Goal: Complete application form

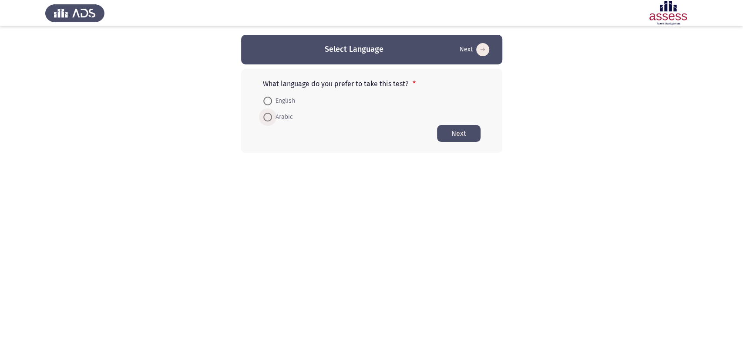
click at [267, 117] on span at bounding box center [267, 117] width 9 height 9
click at [267, 117] on input "Arabic" at bounding box center [267, 117] width 9 height 9
radio input "true"
click at [459, 136] on button "Next" at bounding box center [459, 133] width 44 height 17
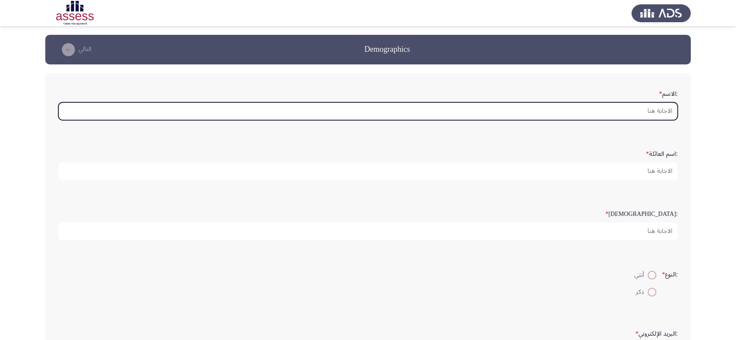
click at [417, 107] on input ":الاسم *" at bounding box center [367, 111] width 619 height 18
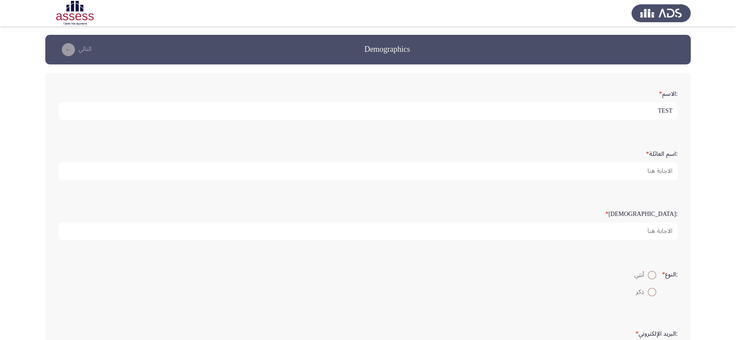
type input "TEST"
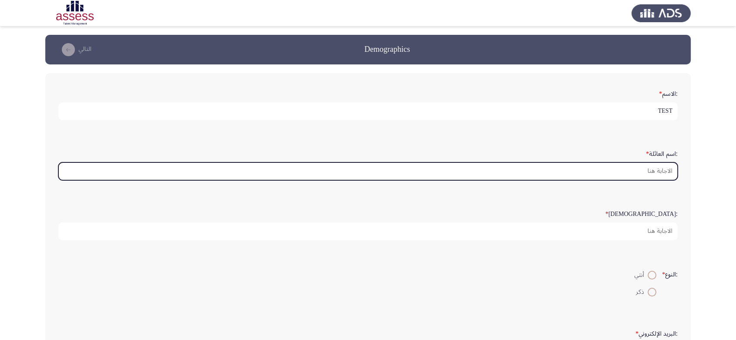
click at [439, 169] on input ":اسم العائلة *" at bounding box center [367, 171] width 619 height 18
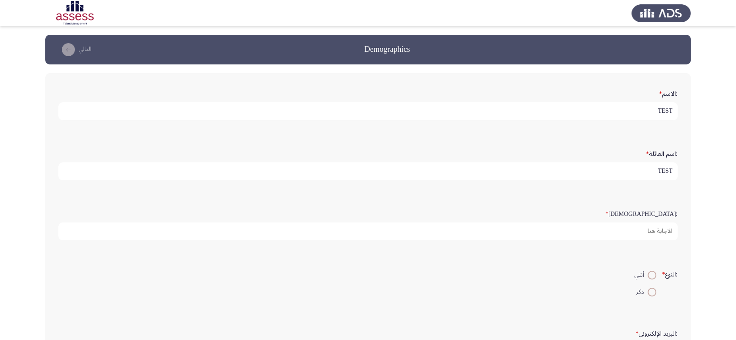
type input "TEST"
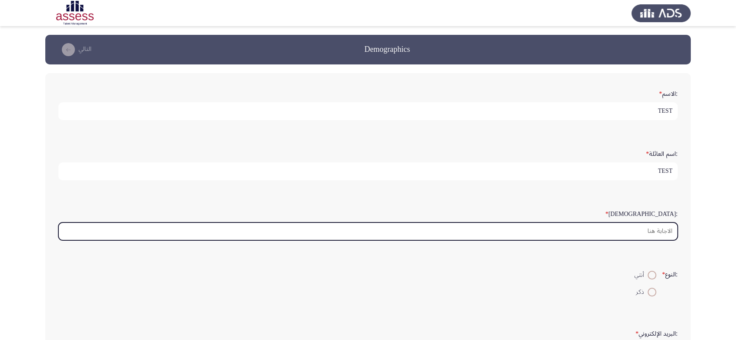
click at [463, 232] on input ":السن *" at bounding box center [367, 231] width 619 height 18
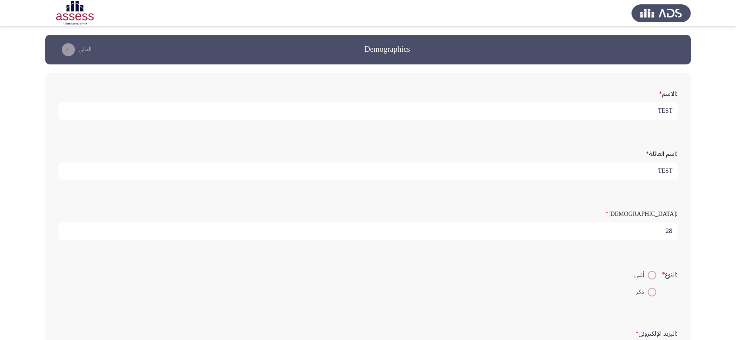
type input "28"
click at [647, 274] on span at bounding box center [651, 275] width 9 height 9
click at [647, 274] on input "أنثي" at bounding box center [651, 275] width 9 height 9
radio input "true"
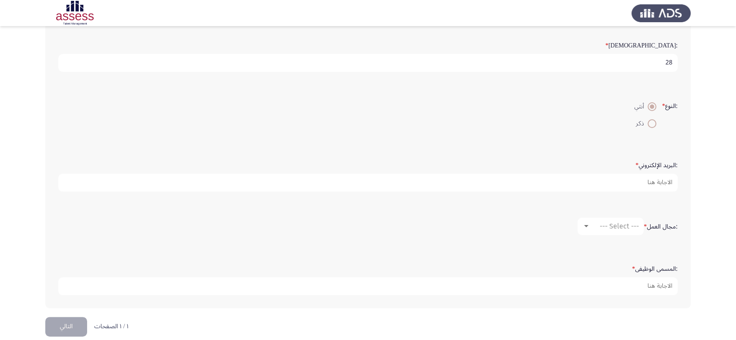
scroll to position [179, 0]
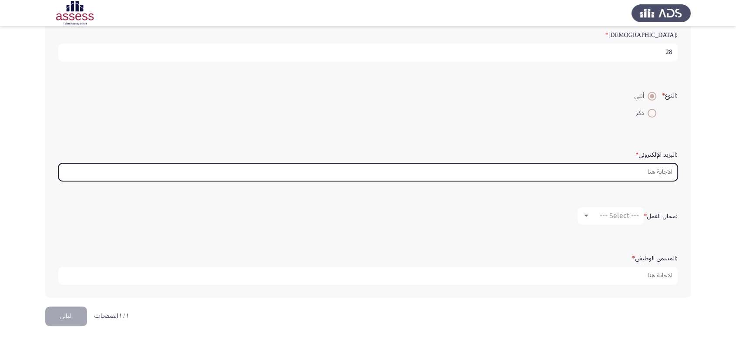
click at [627, 167] on input ":البريد الإلكتروني *" at bounding box center [367, 172] width 619 height 18
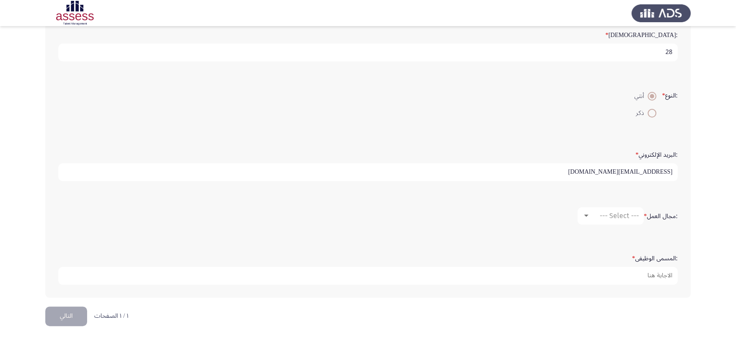
type input "[EMAIL_ADDRESS][DOMAIN_NAME]"
click at [612, 215] on span "--- Select ---" at bounding box center [618, 216] width 39 height 8
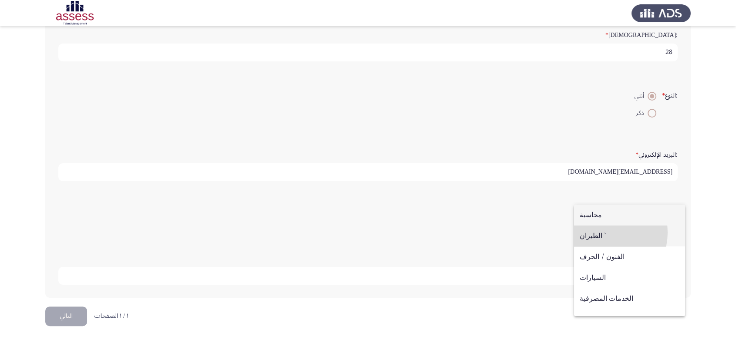
click at [599, 232] on span "الطيران `" at bounding box center [629, 236] width 100 height 21
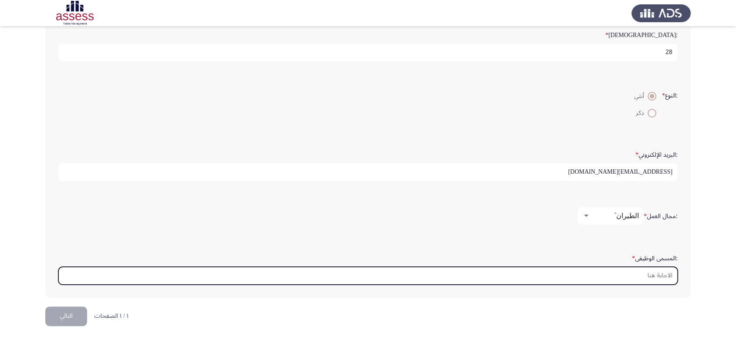
click at [605, 274] on input ":المسمى الوظيفى *" at bounding box center [367, 276] width 619 height 18
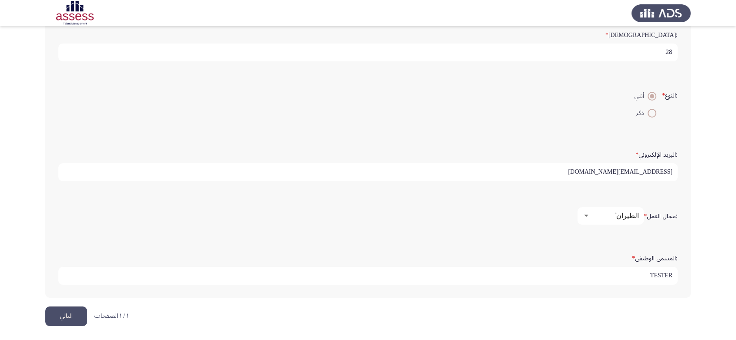
type input "TESTER"
click at [52, 317] on button "التالي" at bounding box center [66, 316] width 42 height 20
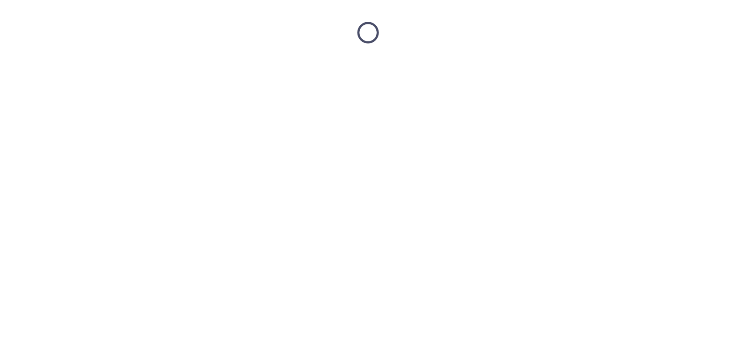
scroll to position [0, 0]
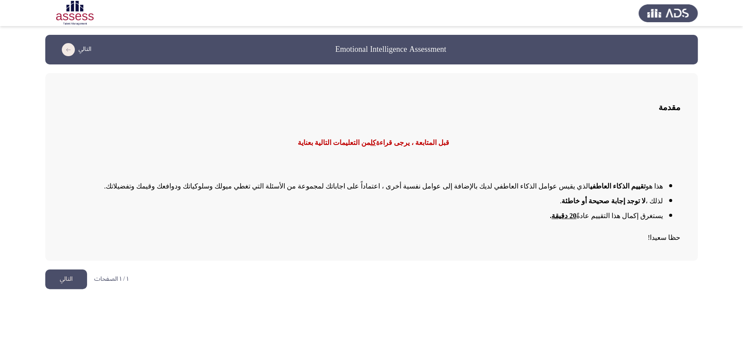
click at [77, 271] on button "التالي" at bounding box center [66, 279] width 42 height 20
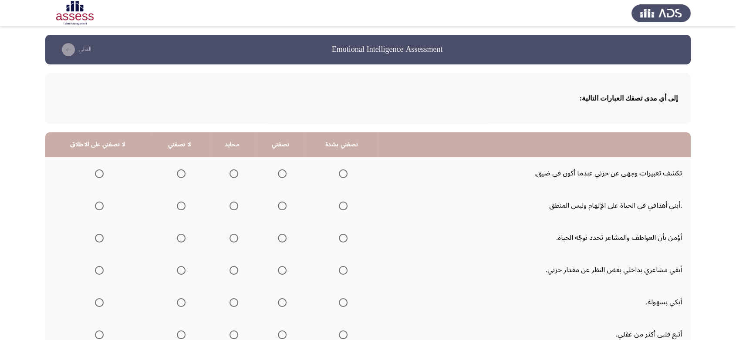
click at [98, 179] on mat-radio-group "Select an option" at bounding box center [97, 173] width 12 height 15
click at [98, 174] on span "Select an option" at bounding box center [99, 173] width 9 height 9
click at [98, 174] on input "Select an option" at bounding box center [99, 173] width 9 height 9
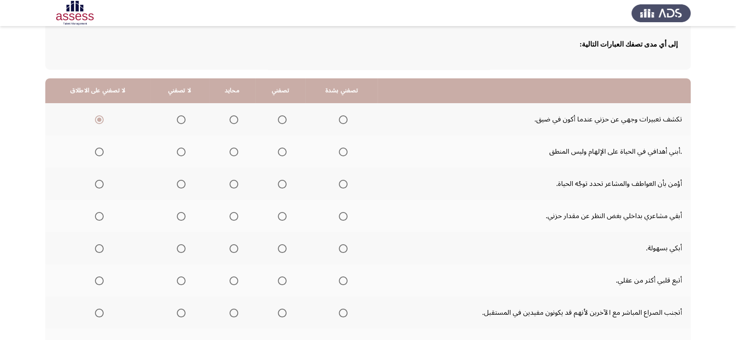
scroll to position [54, 0]
click at [341, 149] on span "Select an option" at bounding box center [343, 151] width 9 height 9
click at [341, 149] on input "Select an option" at bounding box center [343, 151] width 9 height 9
click at [339, 185] on span "Select an option" at bounding box center [343, 183] width 9 height 9
click at [339, 185] on input "Select an option" at bounding box center [343, 183] width 9 height 9
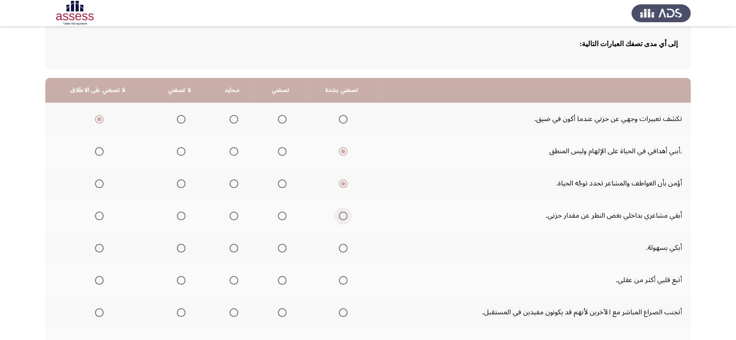
click at [339, 216] on span "Select an option" at bounding box center [343, 216] width 9 height 9
click at [339, 216] on input "Select an option" at bounding box center [343, 216] width 9 height 9
click at [342, 115] on span "Select an option" at bounding box center [343, 119] width 9 height 9
click at [342, 115] on input "Select an option" at bounding box center [343, 119] width 9 height 9
click at [95, 215] on span "Select an option" at bounding box center [99, 216] width 9 height 9
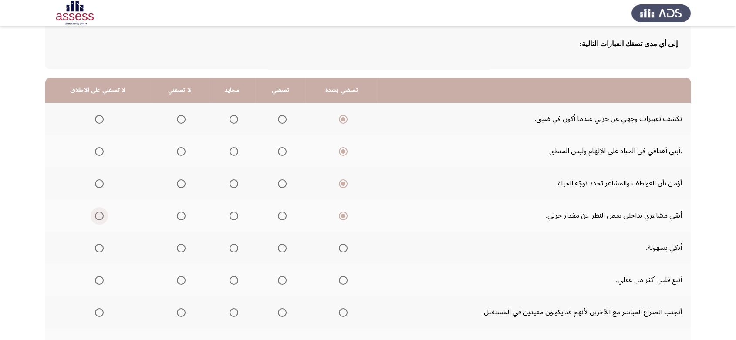
click at [95, 215] on input "Select an option" at bounding box center [99, 216] width 9 height 9
click at [339, 247] on span "Select an option" at bounding box center [343, 248] width 9 height 9
click at [339, 247] on input "Select an option" at bounding box center [343, 248] width 9 height 9
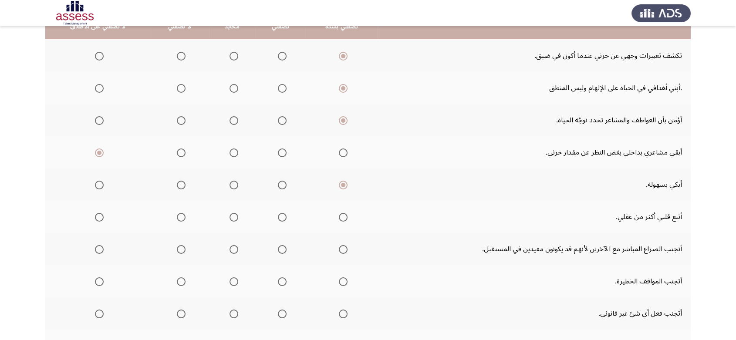
scroll to position [124, 0]
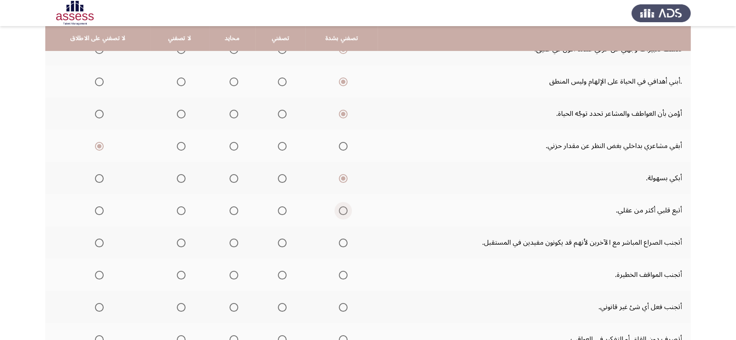
click at [339, 211] on span "Select an option" at bounding box center [343, 210] width 9 height 9
click at [339, 211] on input "Select an option" at bounding box center [343, 210] width 9 height 9
click at [99, 246] on mat-radio-group "Select an option" at bounding box center [97, 242] width 12 height 15
click at [98, 242] on span "Select an option" at bounding box center [99, 243] width 9 height 9
click at [98, 242] on input "Select an option" at bounding box center [99, 243] width 9 height 9
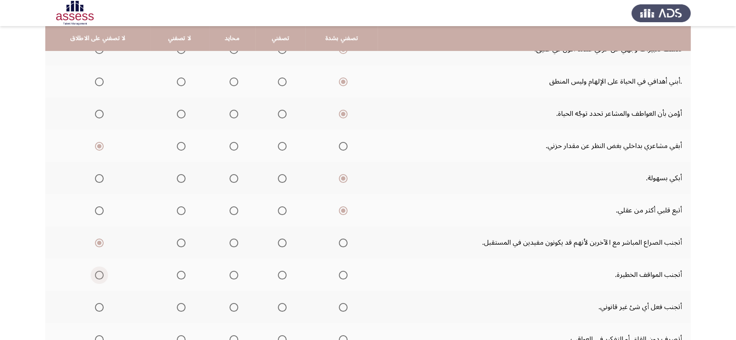
click at [98, 277] on span "Select an option" at bounding box center [99, 275] width 9 height 9
click at [98, 277] on input "Select an option" at bounding box center [99, 275] width 9 height 9
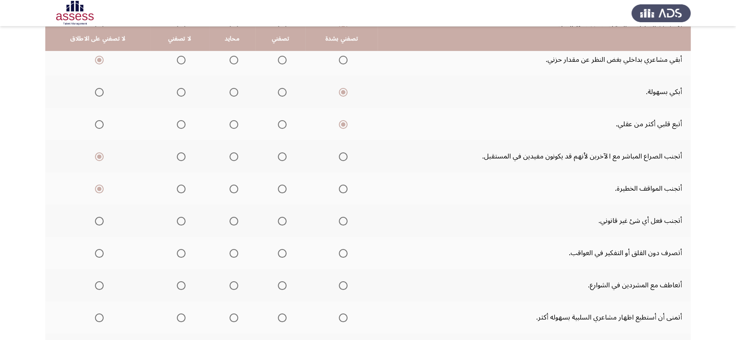
scroll to position [211, 0]
click at [100, 218] on span "Select an option" at bounding box center [99, 220] width 9 height 9
click at [100, 218] on input "Select an option" at bounding box center [99, 220] width 9 height 9
click at [100, 254] on span "Select an option" at bounding box center [99, 253] width 9 height 9
click at [100, 254] on input "Select an option" at bounding box center [99, 253] width 9 height 9
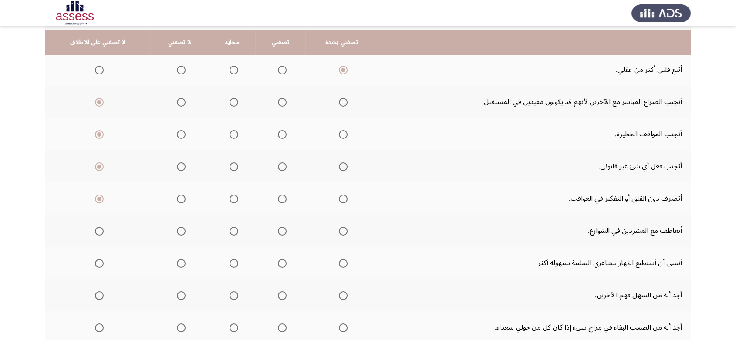
scroll to position [268, 0]
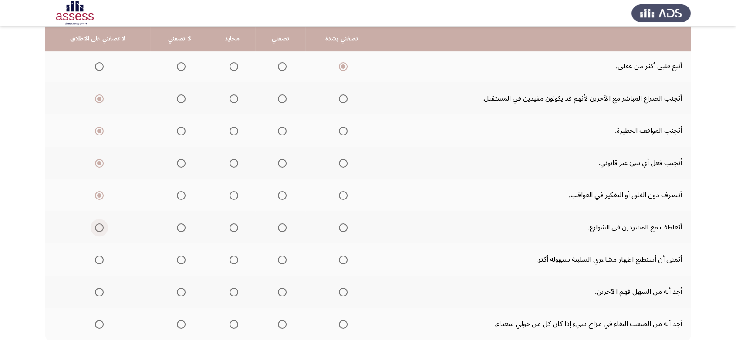
click at [98, 228] on span "Select an option" at bounding box center [99, 227] width 9 height 9
click at [98, 228] on input "Select an option" at bounding box center [99, 227] width 9 height 9
click at [97, 259] on span "Select an option" at bounding box center [99, 260] width 9 height 9
click at [97, 259] on input "Select an option" at bounding box center [99, 260] width 9 height 9
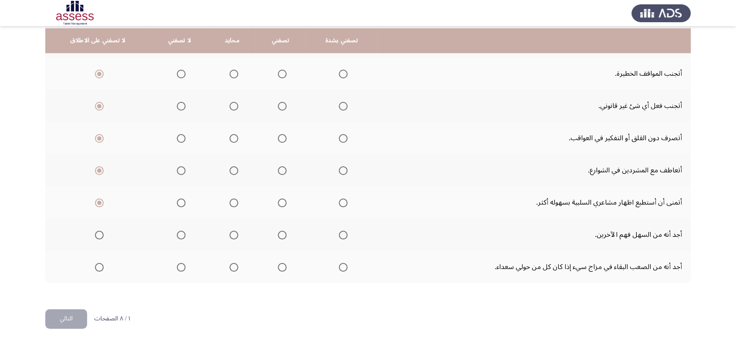
scroll to position [327, 0]
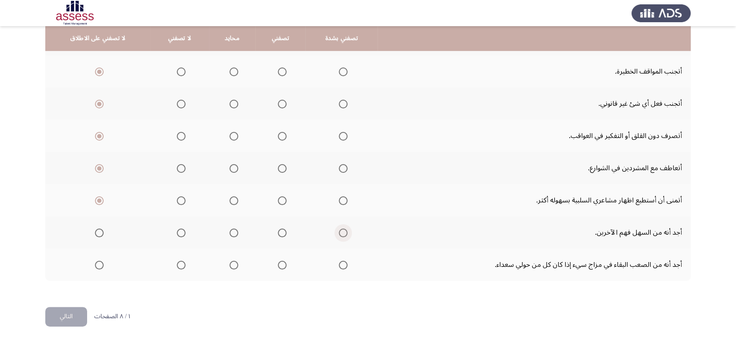
click at [343, 235] on span "Select an option" at bounding box center [343, 233] width 9 height 9
click at [343, 235] on input "Select an option" at bounding box center [343, 233] width 9 height 9
click at [98, 266] on span "Select an option" at bounding box center [99, 265] width 9 height 9
click at [98, 266] on input "Select an option" at bounding box center [99, 265] width 9 height 9
click at [64, 316] on button "التالي" at bounding box center [66, 317] width 42 height 20
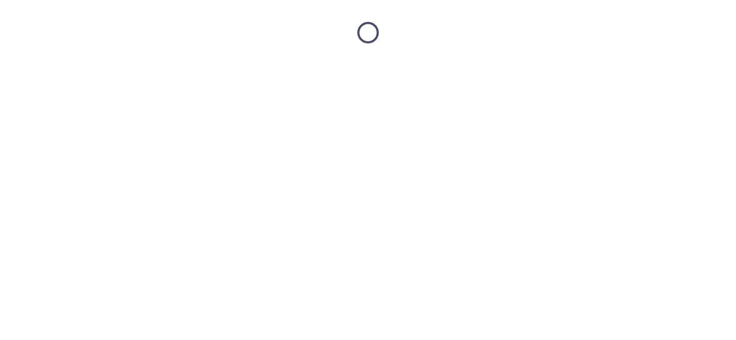
scroll to position [0, 0]
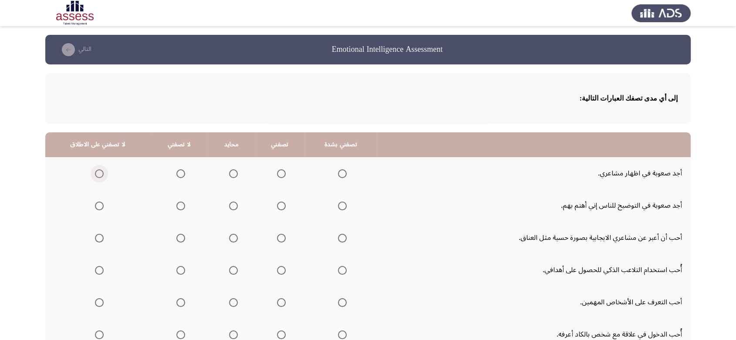
click at [100, 172] on span "Select an option" at bounding box center [99, 173] width 9 height 9
click at [100, 172] on input "Select an option" at bounding box center [99, 173] width 9 height 9
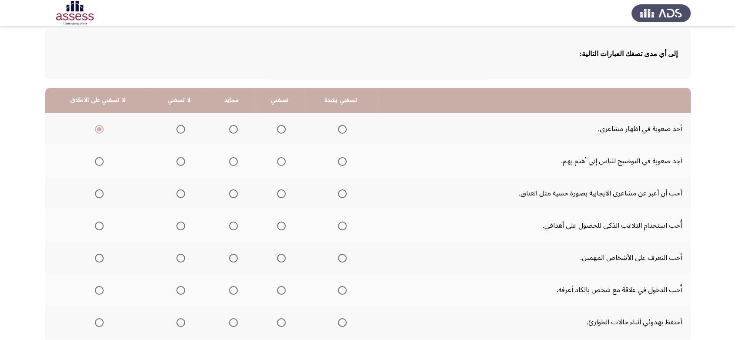
scroll to position [45, 0]
click at [99, 160] on span "Select an option" at bounding box center [99, 161] width 9 height 9
click at [99, 160] on input "Select an option" at bounding box center [99, 161] width 9 height 9
click at [338, 196] on span "Select an option" at bounding box center [342, 193] width 9 height 9
click at [338, 196] on input "Select an option" at bounding box center [342, 193] width 9 height 9
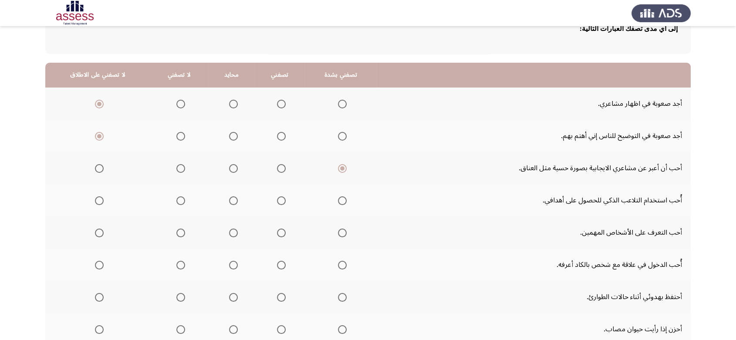
scroll to position [109, 0]
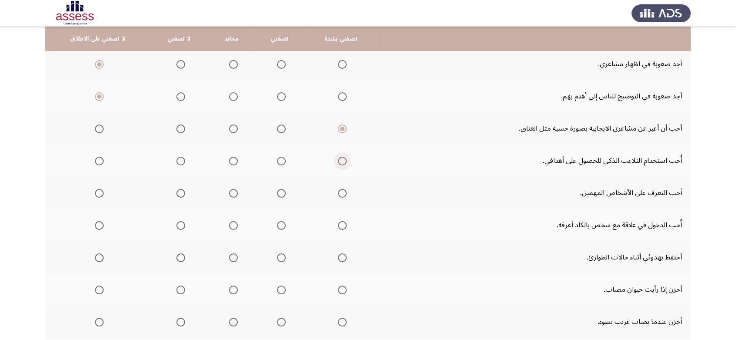
click at [338, 159] on span "Select an option" at bounding box center [342, 161] width 9 height 9
click at [338, 159] on input "Select an option" at bounding box center [342, 161] width 9 height 9
click at [338, 194] on span "Select an option" at bounding box center [342, 193] width 9 height 9
click at [338, 194] on input "Select an option" at bounding box center [342, 193] width 9 height 9
click at [338, 227] on span "Select an option" at bounding box center [342, 225] width 9 height 9
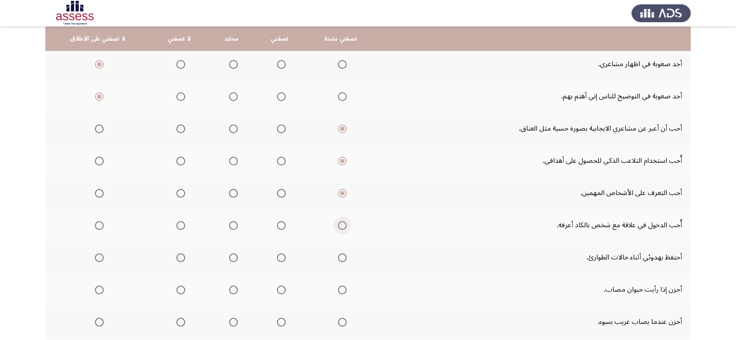
click at [338, 227] on input "Select an option" at bounding box center [342, 225] width 9 height 9
click at [97, 258] on span "Select an option" at bounding box center [99, 257] width 9 height 9
click at [97, 258] on input "Select an option" at bounding box center [99, 257] width 9 height 9
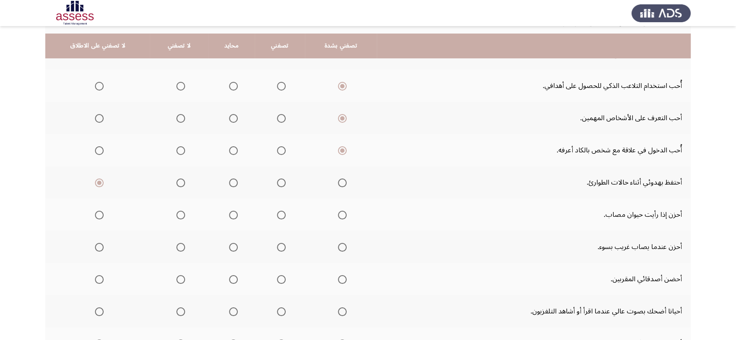
scroll to position [193, 0]
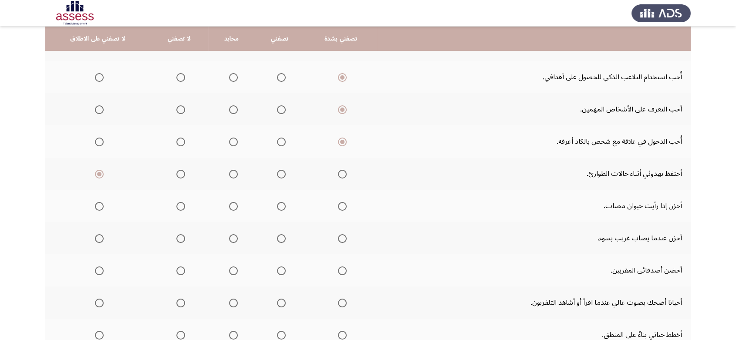
click at [338, 205] on span "Select an option" at bounding box center [342, 206] width 9 height 9
click at [338, 205] on input "Select an option" at bounding box center [342, 206] width 9 height 9
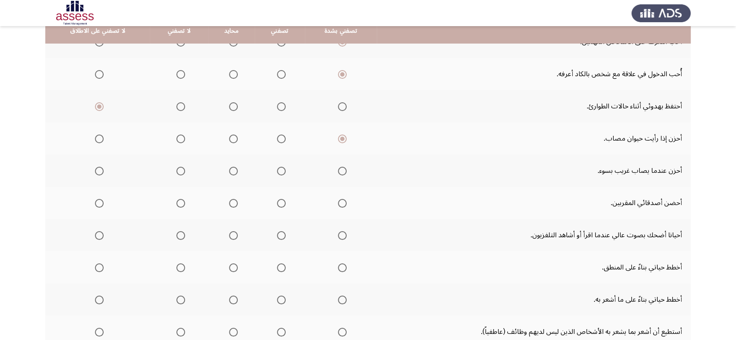
scroll to position [261, 0]
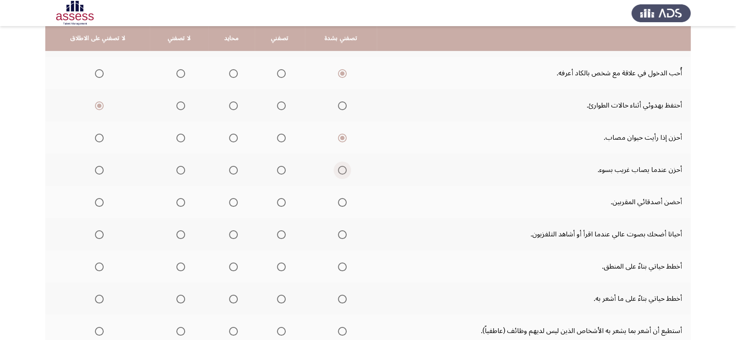
click at [338, 172] on span "Select an option" at bounding box center [342, 170] width 9 height 9
click at [338, 172] on input "Select an option" at bounding box center [342, 170] width 9 height 9
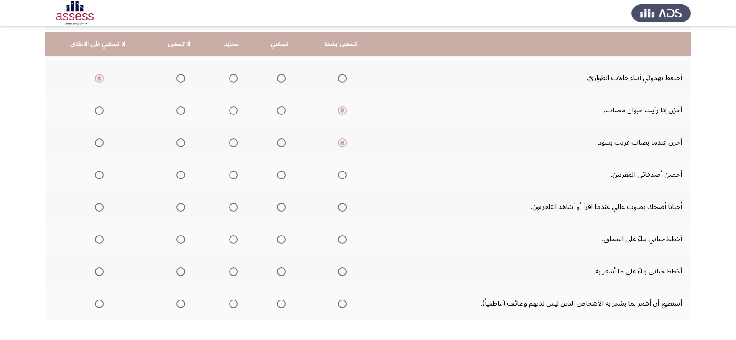
scroll to position [303, 0]
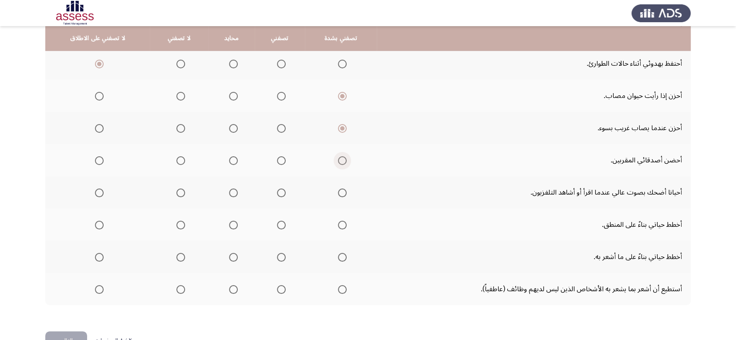
click at [339, 163] on span "Select an option" at bounding box center [342, 160] width 9 height 9
click at [339, 163] on input "Select an option" at bounding box center [342, 160] width 9 height 9
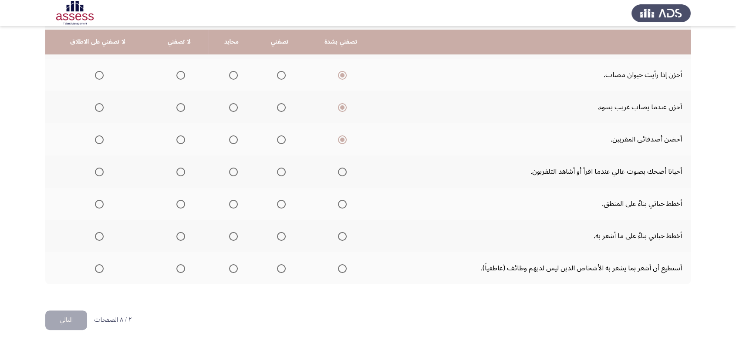
scroll to position [327, 0]
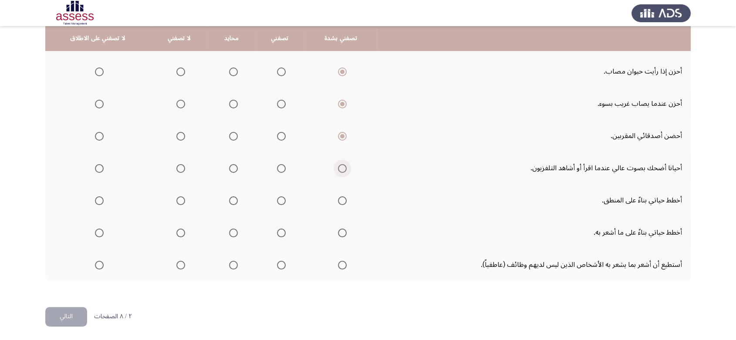
click at [338, 170] on span "Select an option" at bounding box center [342, 168] width 9 height 9
click at [338, 170] on input "Select an option" at bounding box center [342, 168] width 9 height 9
click at [93, 199] on label "Select an option" at bounding box center [97, 200] width 12 height 9
click at [95, 199] on input "Select an option" at bounding box center [99, 200] width 9 height 9
click at [339, 232] on span "Select an option" at bounding box center [342, 233] width 9 height 9
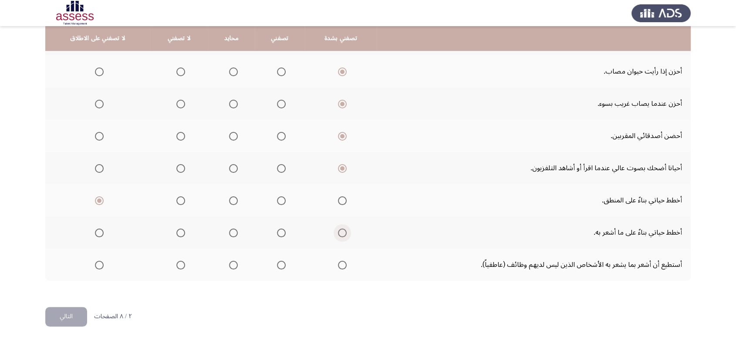
click at [339, 232] on input "Select an option" at bounding box center [342, 233] width 9 height 9
click at [338, 263] on span "Select an option" at bounding box center [342, 265] width 9 height 9
click at [338, 263] on input "Select an option" at bounding box center [342, 265] width 9 height 9
click at [64, 316] on button "التالي" at bounding box center [66, 317] width 42 height 20
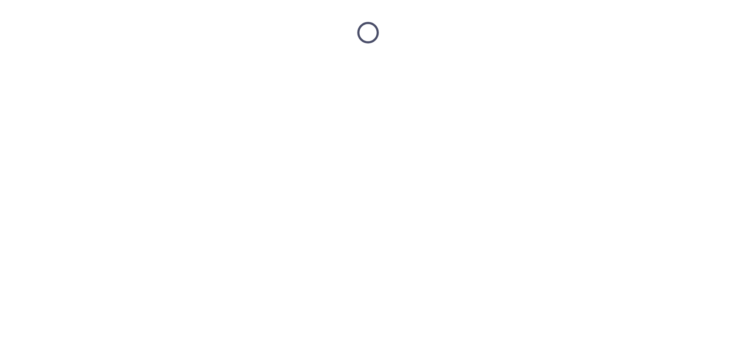
scroll to position [0, 0]
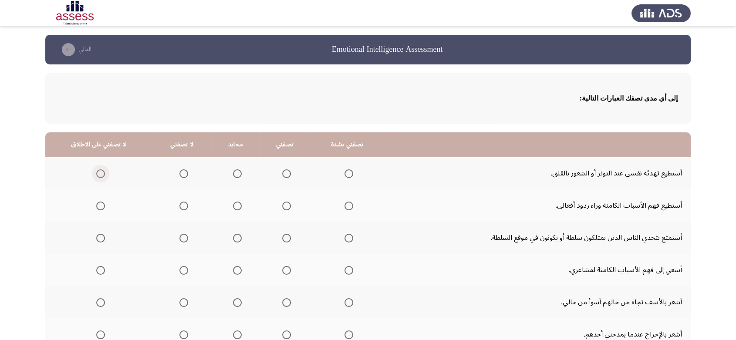
click at [101, 174] on span "Select an option" at bounding box center [100, 173] width 9 height 9
click at [101, 174] on input "Select an option" at bounding box center [100, 173] width 9 height 9
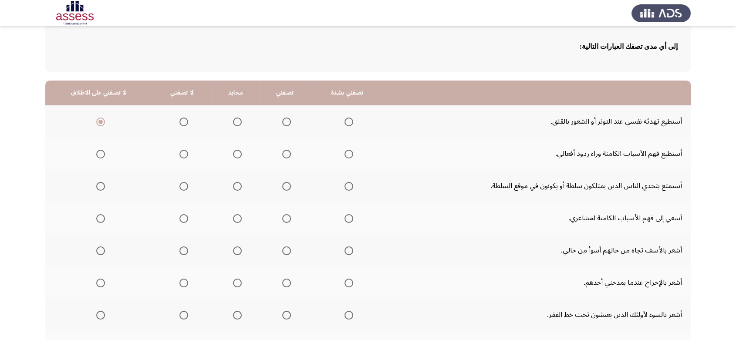
scroll to position [54, 0]
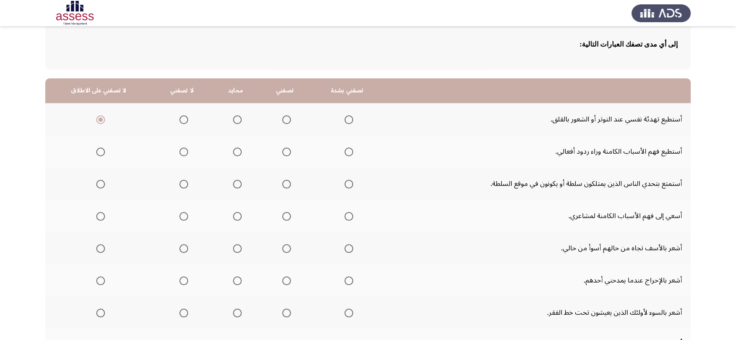
click at [96, 156] on span "Select an option" at bounding box center [100, 152] width 9 height 9
click at [96, 156] on input "Select an option" at bounding box center [100, 152] width 9 height 9
click at [348, 187] on th at bounding box center [347, 184] width 74 height 32
click at [346, 185] on span "Select an option" at bounding box center [348, 184] width 9 height 9
click at [346, 185] on input "Select an option" at bounding box center [348, 184] width 9 height 9
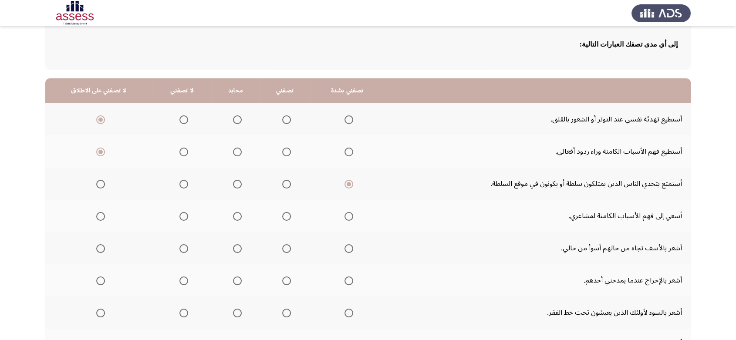
click at [101, 218] on span "Select an option" at bounding box center [100, 216] width 9 height 9
click at [101, 218] on input "Select an option" at bounding box center [100, 216] width 9 height 9
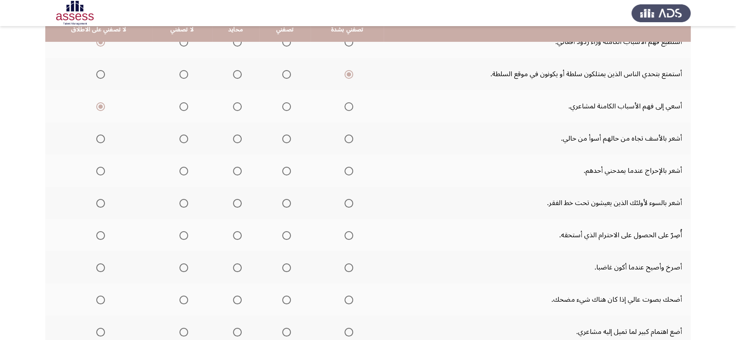
scroll to position [164, 0]
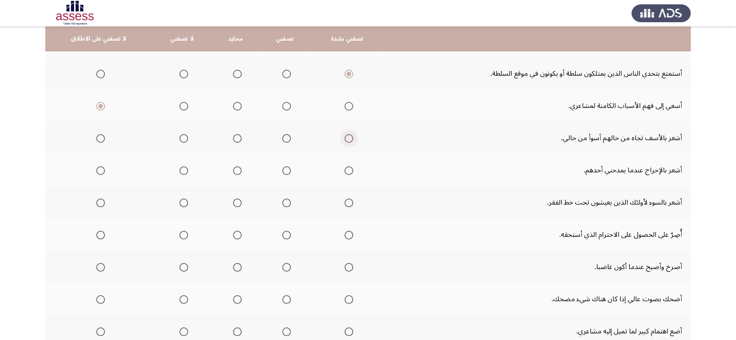
click at [345, 139] on span "Select an option" at bounding box center [348, 138] width 9 height 9
click at [345, 139] on input "Select an option" at bounding box center [348, 138] width 9 height 9
click at [344, 167] on span "Select an option" at bounding box center [348, 170] width 9 height 9
click at [344, 167] on input "Select an option" at bounding box center [348, 170] width 9 height 9
click at [343, 208] on mat-radio-group "Select an option" at bounding box center [347, 202] width 12 height 15
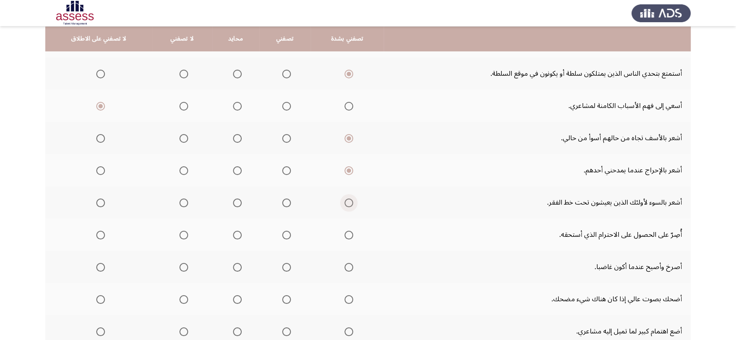
click at [344, 205] on span "Select an option" at bounding box center [348, 203] width 9 height 9
click at [344, 205] on input "Select an option" at bounding box center [348, 203] width 9 height 9
click at [344, 235] on span "Select an option" at bounding box center [348, 235] width 9 height 9
click at [344, 235] on input "Select an option" at bounding box center [348, 235] width 9 height 9
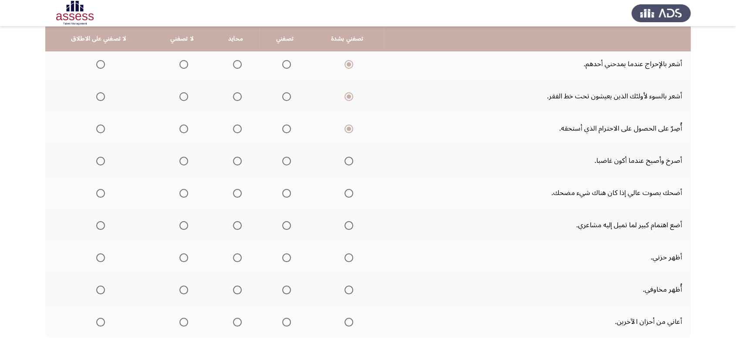
scroll to position [271, 0]
click at [344, 161] on span "Select an option" at bounding box center [348, 160] width 9 height 9
click at [344, 161] on input "Select an option" at bounding box center [348, 160] width 9 height 9
click at [344, 191] on span "Select an option" at bounding box center [348, 193] width 9 height 9
click at [344, 191] on input "Select an option" at bounding box center [348, 193] width 9 height 9
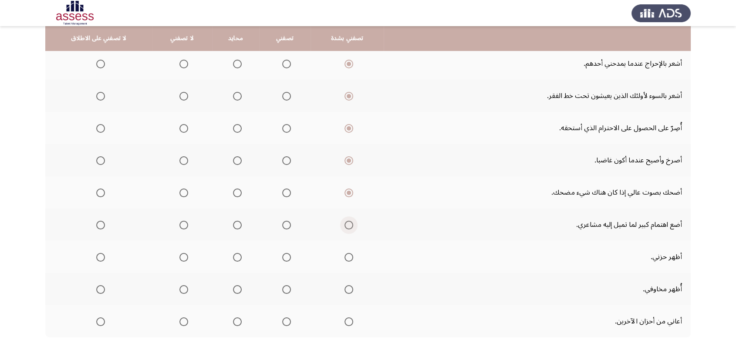
click at [344, 226] on span "Select an option" at bounding box center [348, 225] width 9 height 9
click at [344, 226] on input "Select an option" at bounding box center [348, 225] width 9 height 9
click at [344, 253] on span "Select an option" at bounding box center [348, 257] width 9 height 9
click at [344, 253] on input "Select an option" at bounding box center [348, 257] width 9 height 9
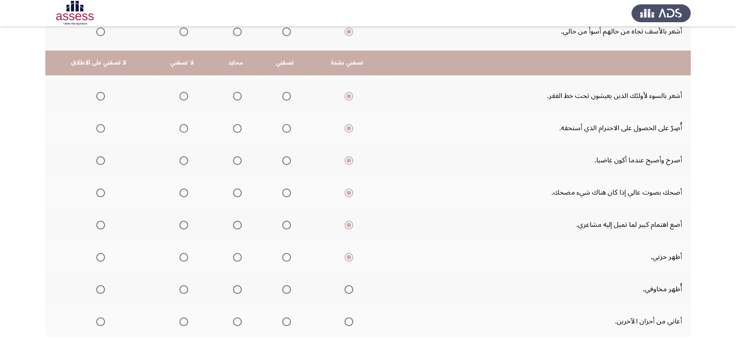
scroll to position [327, 0]
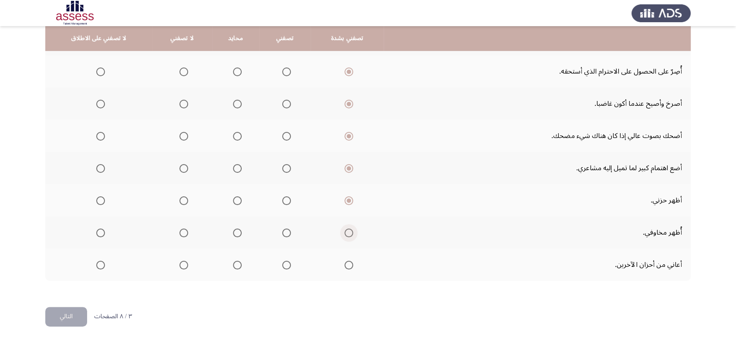
click at [344, 230] on span "Select an option" at bounding box center [348, 233] width 9 height 9
click at [344, 230] on input "Select an option" at bounding box center [348, 233] width 9 height 9
click at [344, 264] on span "Select an option" at bounding box center [348, 265] width 9 height 9
click at [344, 264] on input "Select an option" at bounding box center [348, 265] width 9 height 9
click at [75, 310] on button "التالي" at bounding box center [66, 317] width 42 height 20
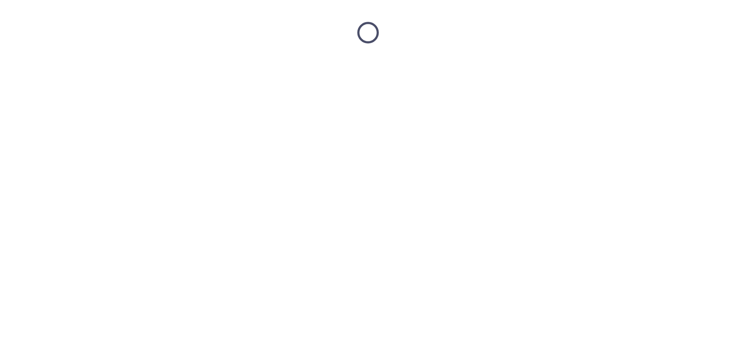
scroll to position [0, 0]
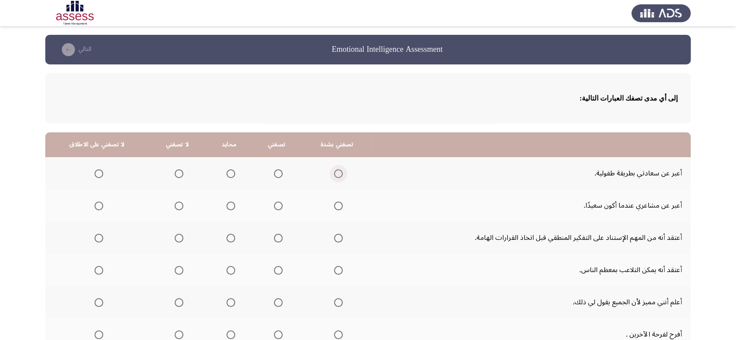
click at [338, 169] on span "Select an option" at bounding box center [338, 173] width 9 height 9
click at [338, 169] on input "Select an option" at bounding box center [338, 173] width 9 height 9
click at [335, 205] on span "Select an option" at bounding box center [338, 206] width 9 height 9
click at [335, 205] on input "Select an option" at bounding box center [338, 206] width 9 height 9
click at [98, 239] on span "Select an option" at bounding box center [98, 238] width 9 height 9
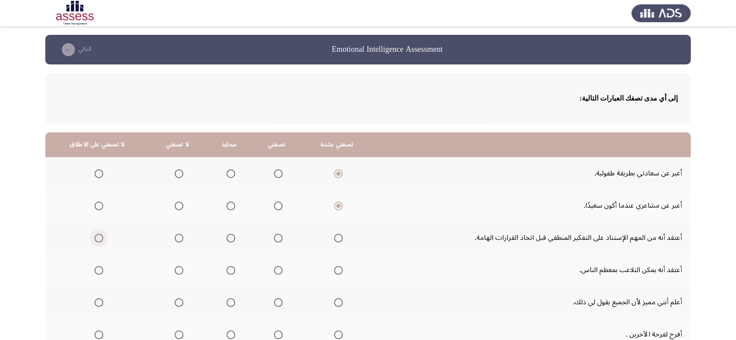
click at [98, 239] on input "Select an option" at bounding box center [98, 238] width 9 height 9
click at [336, 271] on span "Select an option" at bounding box center [338, 270] width 9 height 9
click at [336, 271] on input "Select an option" at bounding box center [338, 270] width 9 height 9
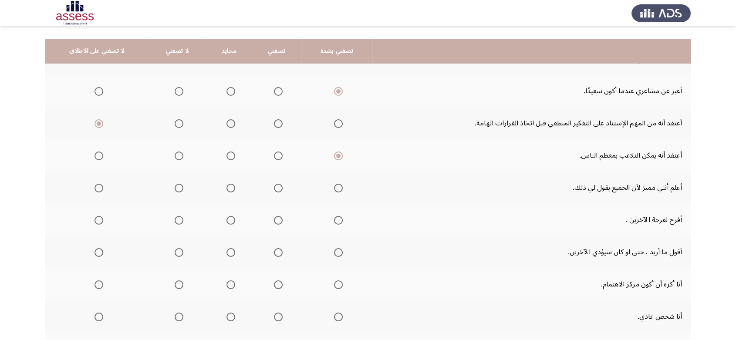
scroll to position [139, 0]
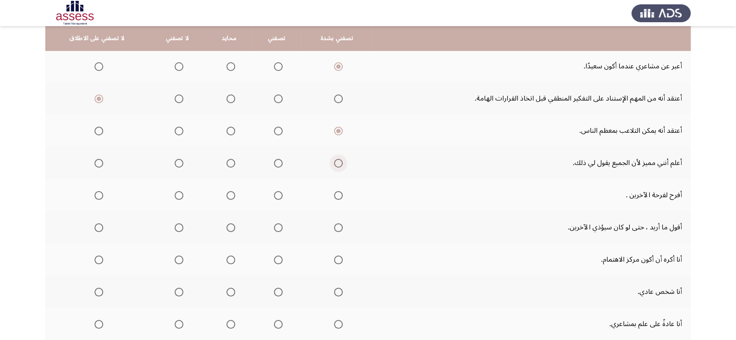
click at [338, 161] on span "Select an option" at bounding box center [338, 163] width 9 height 9
click at [338, 161] on input "Select an option" at bounding box center [338, 163] width 9 height 9
click at [338, 195] on span "Select an option" at bounding box center [338, 195] width 9 height 9
click at [338, 195] on input "Select an option" at bounding box center [338, 195] width 9 height 9
click at [338, 229] on span "Select an option" at bounding box center [338, 227] width 9 height 9
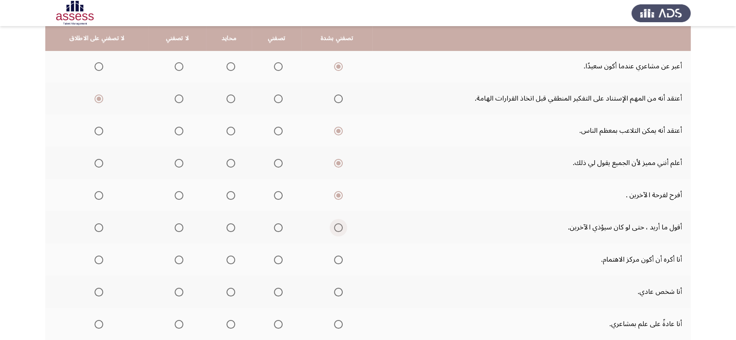
click at [338, 229] on input "Select an option" at bounding box center [338, 227] width 9 height 9
click at [103, 260] on th at bounding box center [96, 259] width 103 height 32
click at [101, 260] on span "Select an option" at bounding box center [98, 260] width 9 height 9
click at [101, 260] on input "Select an option" at bounding box center [98, 260] width 9 height 9
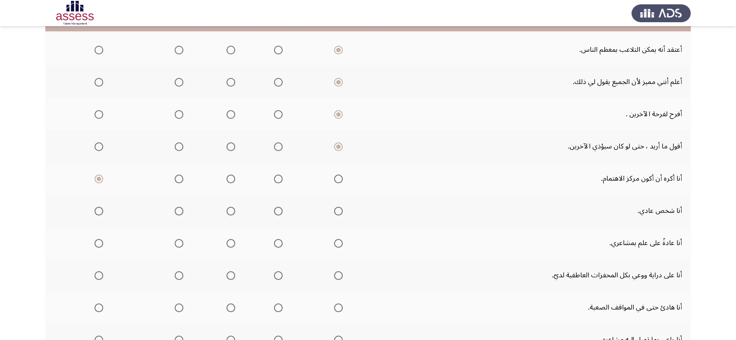
scroll to position [226, 0]
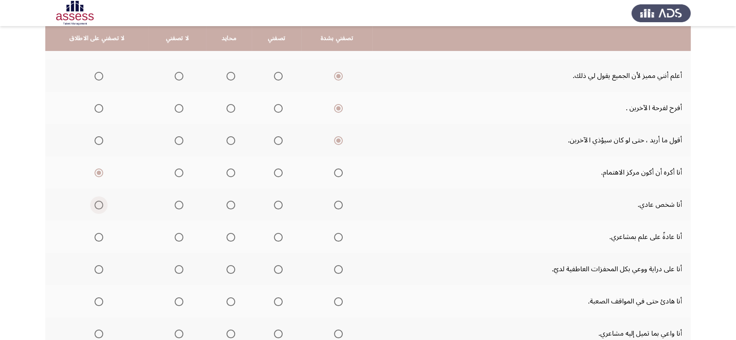
click at [97, 204] on span "Select an option" at bounding box center [98, 205] width 9 height 9
click at [97, 204] on input "Select an option" at bounding box center [98, 205] width 9 height 9
click at [99, 236] on span "Select an option" at bounding box center [98, 237] width 9 height 9
click at [99, 236] on input "Select an option" at bounding box center [98, 237] width 9 height 9
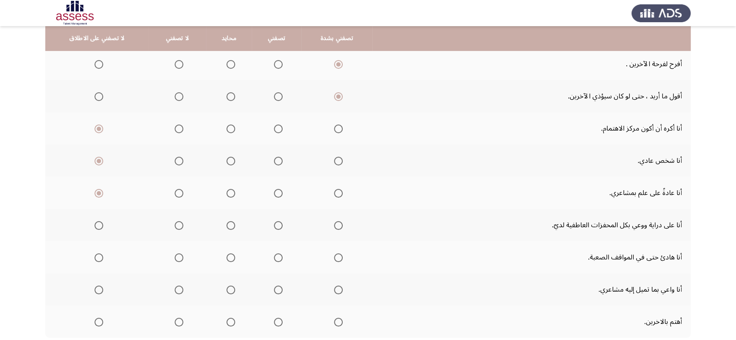
scroll to position [271, 0]
click at [98, 226] on span "Select an option" at bounding box center [98, 225] width 9 height 9
click at [98, 226] on input "Select an option" at bounding box center [98, 225] width 9 height 9
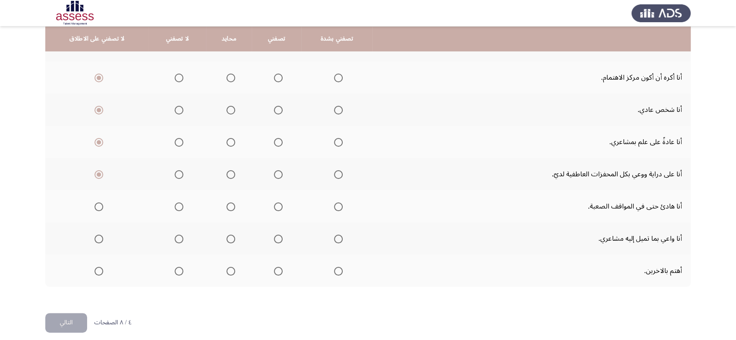
scroll to position [327, 0]
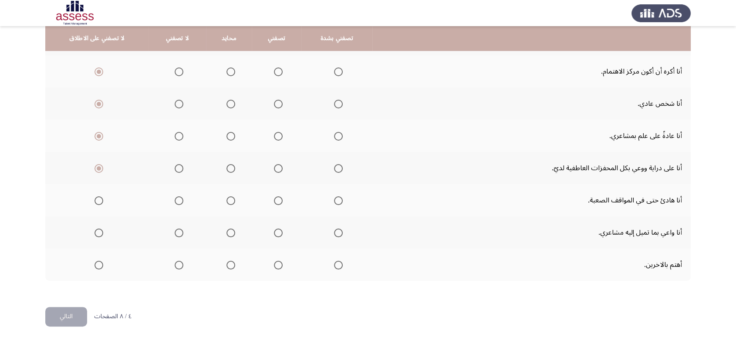
click at [100, 196] on mat-radio-button "Select an option" at bounding box center [97, 200] width 12 height 9
click at [96, 199] on span "Select an option" at bounding box center [98, 200] width 9 height 9
click at [96, 199] on input "Select an option" at bounding box center [98, 200] width 9 height 9
click at [96, 233] on span "Select an option" at bounding box center [98, 233] width 9 height 9
click at [96, 233] on input "Select an option" at bounding box center [98, 233] width 9 height 9
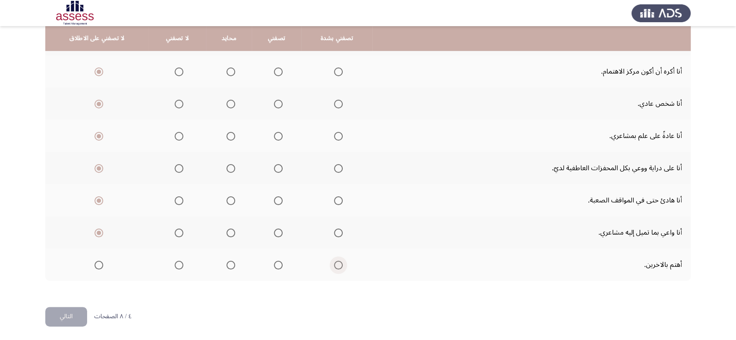
click at [340, 266] on span "Select an option" at bounding box center [338, 265] width 9 height 9
click at [340, 266] on input "Select an option" at bounding box center [338, 265] width 9 height 9
click at [67, 312] on button "التالي" at bounding box center [66, 317] width 42 height 20
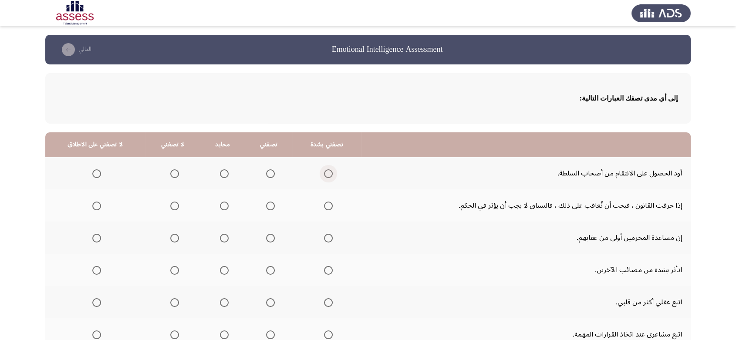
click at [324, 174] on span "Select an option" at bounding box center [328, 173] width 9 height 9
click at [324, 174] on input "Select an option" at bounding box center [328, 173] width 9 height 9
click at [92, 204] on span "Select an option" at bounding box center [96, 206] width 9 height 9
click at [92, 204] on input "Select an option" at bounding box center [96, 206] width 9 height 9
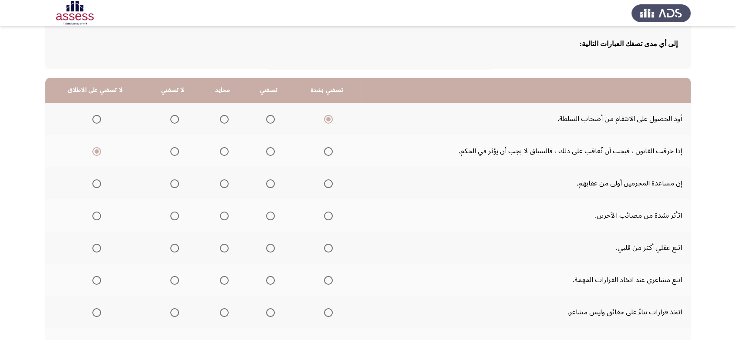
scroll to position [58, 0]
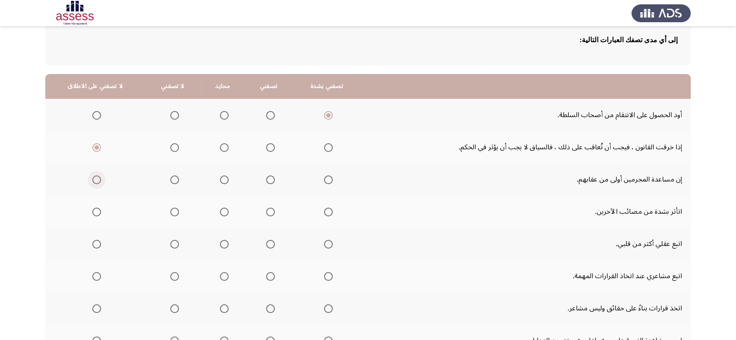
click at [94, 180] on span "Select an option" at bounding box center [96, 179] width 9 height 9
click at [94, 180] on input "Select an option" at bounding box center [96, 179] width 9 height 9
click at [324, 211] on span "Select an option" at bounding box center [328, 212] width 9 height 9
click at [324, 211] on input "Select an option" at bounding box center [328, 212] width 9 height 9
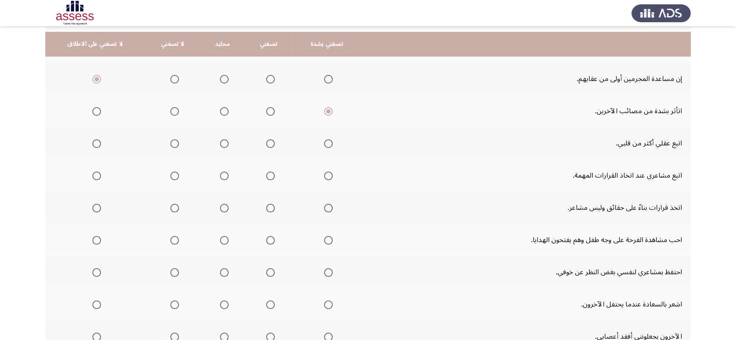
scroll to position [176, 0]
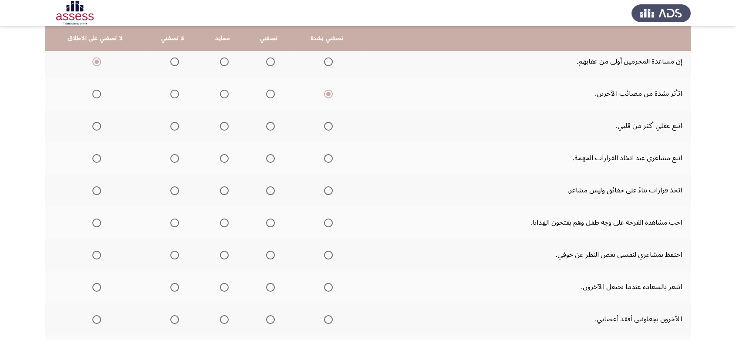
click at [96, 125] on span "Select an option" at bounding box center [96, 126] width 9 height 9
click at [96, 125] on input "Select an option" at bounding box center [96, 126] width 9 height 9
click at [325, 159] on span "Select an option" at bounding box center [328, 158] width 9 height 9
click at [325, 159] on input "Select an option" at bounding box center [328, 158] width 9 height 9
click at [96, 187] on span "Select an option" at bounding box center [96, 190] width 9 height 9
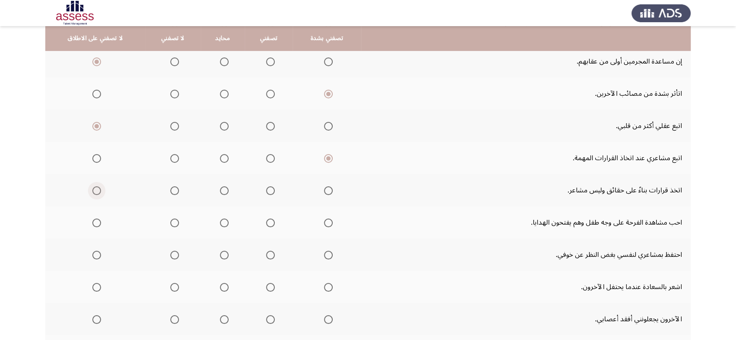
click at [96, 187] on input "Select an option" at bounding box center [96, 190] width 9 height 9
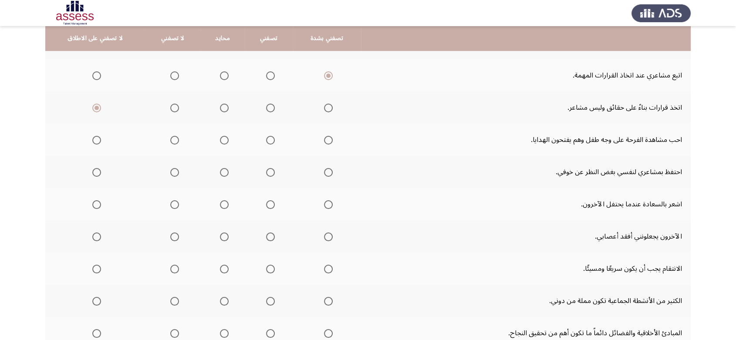
scroll to position [259, 0]
click at [327, 138] on span "Select an option" at bounding box center [328, 139] width 9 height 9
click at [327, 138] on input "Select an option" at bounding box center [328, 139] width 9 height 9
click at [92, 138] on span "Select an option" at bounding box center [96, 139] width 9 height 9
click at [92, 138] on input "Select an option" at bounding box center [96, 139] width 9 height 9
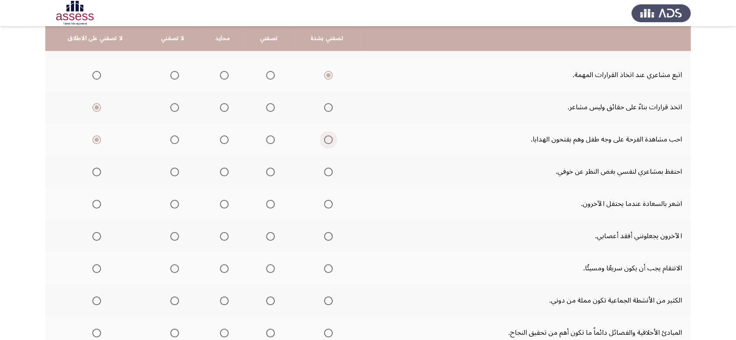
click at [324, 140] on span "Select an option" at bounding box center [328, 139] width 9 height 9
click at [324, 140] on input "Select an option" at bounding box center [328, 139] width 9 height 9
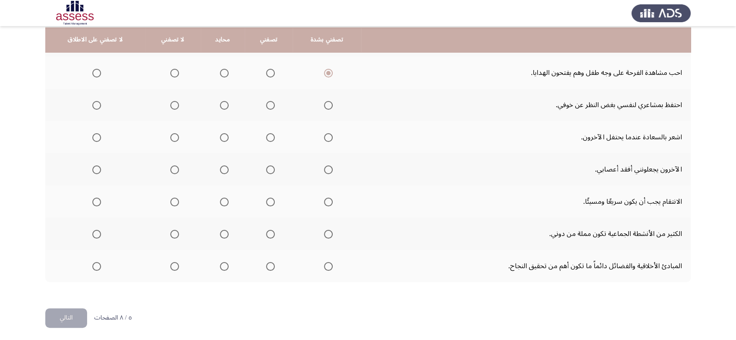
scroll to position [327, 0]
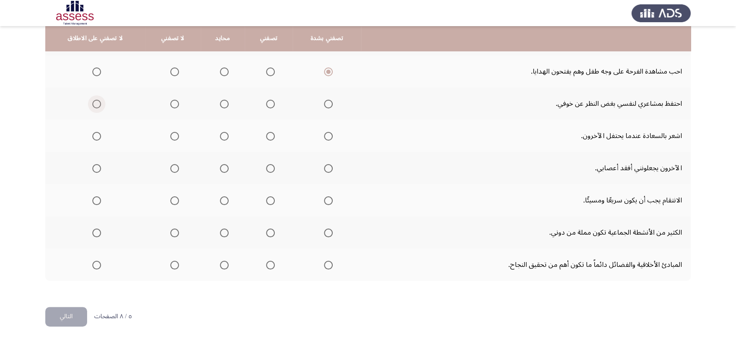
click at [94, 103] on span "Select an option" at bounding box center [96, 104] width 9 height 9
click at [94, 103] on input "Select an option" at bounding box center [96, 104] width 9 height 9
click at [324, 136] on span "Select an option" at bounding box center [328, 136] width 9 height 9
click at [324, 136] on input "Select an option" at bounding box center [328, 136] width 9 height 9
click at [326, 168] on span "Select an option" at bounding box center [328, 168] width 9 height 9
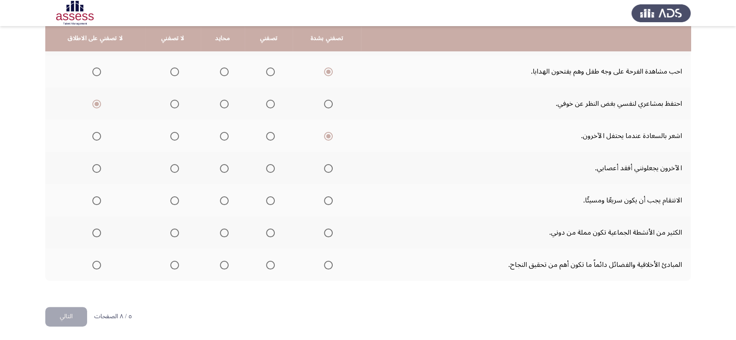
click at [326, 168] on input "Select an option" at bounding box center [328, 168] width 9 height 9
click at [326, 202] on span "Select an option" at bounding box center [328, 200] width 9 height 9
click at [326, 202] on input "Select an option" at bounding box center [328, 200] width 9 height 9
click at [324, 231] on span "Select an option" at bounding box center [328, 233] width 9 height 9
click at [324, 231] on input "Select an option" at bounding box center [328, 233] width 9 height 9
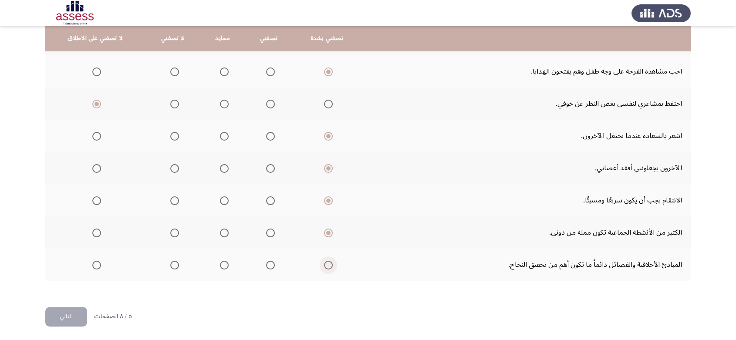
click at [325, 266] on span "Select an option" at bounding box center [328, 265] width 9 height 9
click at [325, 266] on input "Select an option" at bounding box center [328, 265] width 9 height 9
click at [66, 317] on button "التالي" at bounding box center [66, 317] width 42 height 20
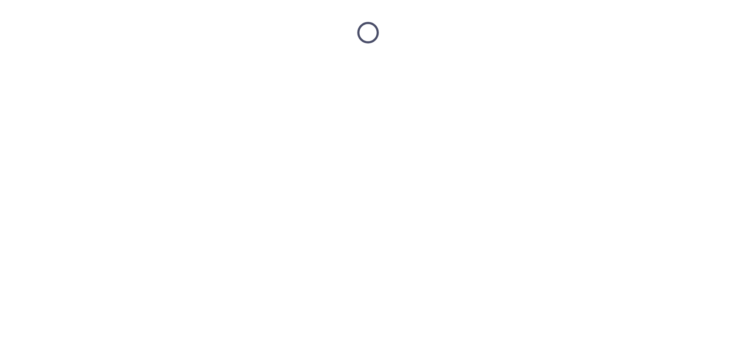
scroll to position [0, 0]
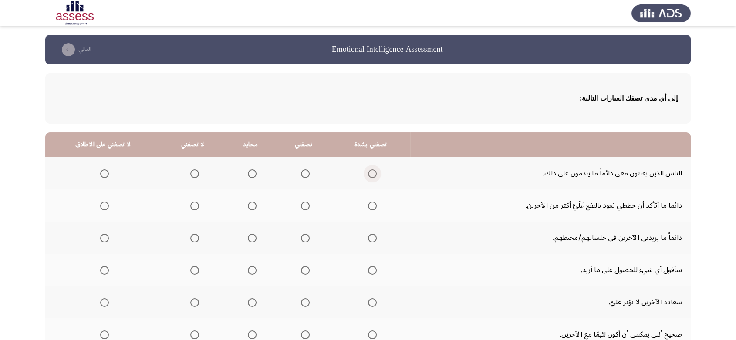
click at [369, 171] on span "Select an option" at bounding box center [372, 173] width 9 height 9
click at [369, 171] on input "Select an option" at bounding box center [372, 173] width 9 height 9
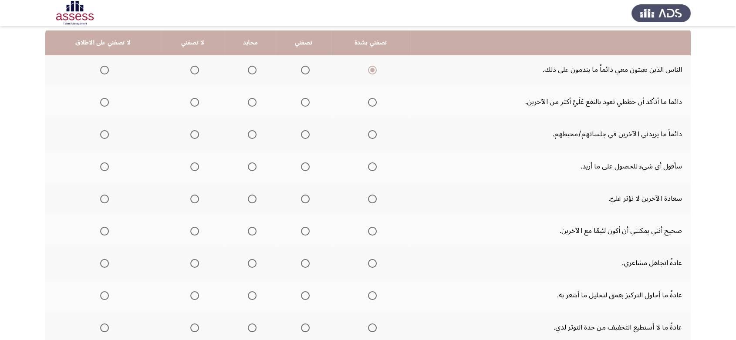
scroll to position [108, 0]
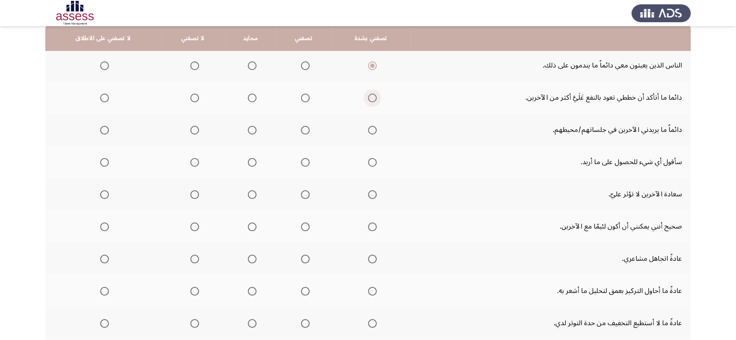
click at [368, 98] on span "Select an option" at bounding box center [372, 98] width 9 height 9
click at [368, 98] on input "Select an option" at bounding box center [372, 98] width 9 height 9
click at [368, 129] on span "Select an option" at bounding box center [372, 130] width 9 height 9
click at [368, 129] on input "Select an option" at bounding box center [372, 130] width 9 height 9
click at [370, 166] on span "Select an option" at bounding box center [372, 162] width 9 height 9
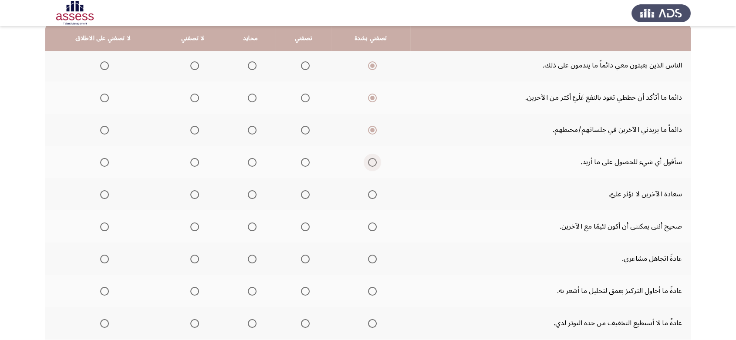
click at [370, 166] on input "Select an option" at bounding box center [372, 162] width 9 height 9
click at [368, 198] on span "Select an option" at bounding box center [372, 194] width 9 height 9
click at [368, 198] on input "Select an option" at bounding box center [372, 194] width 9 height 9
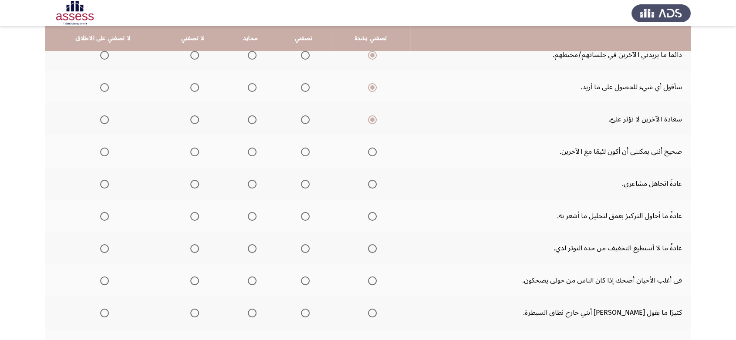
scroll to position [185, 0]
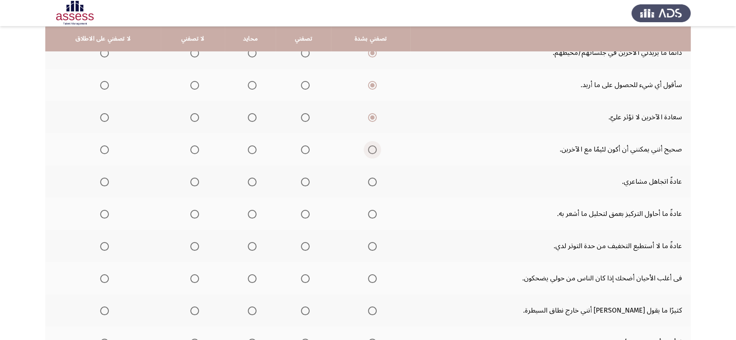
click at [370, 146] on span "Select an option" at bounding box center [372, 149] width 9 height 9
click at [370, 146] on input "Select an option" at bounding box center [372, 149] width 9 height 9
click at [104, 182] on span "Select an option" at bounding box center [104, 182] width 0 height 0
click at [103, 180] on input "Select an option" at bounding box center [104, 182] width 9 height 9
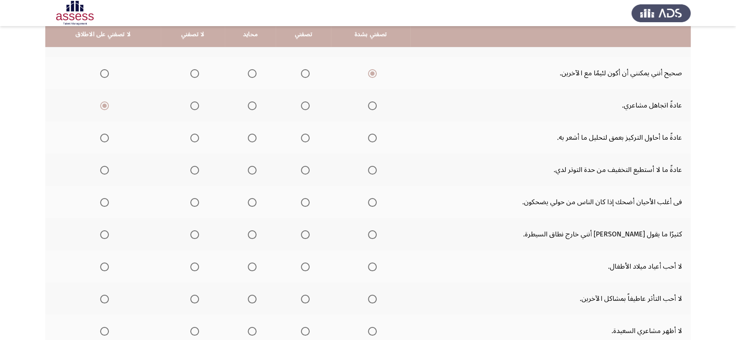
scroll to position [277, 0]
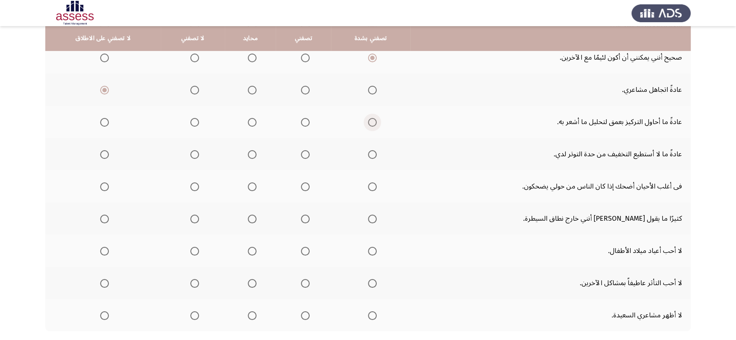
click at [371, 122] on span "Select an option" at bounding box center [372, 122] width 9 height 9
click at [371, 122] on input "Select an option" at bounding box center [372, 122] width 9 height 9
click at [370, 155] on span "Select an option" at bounding box center [372, 154] width 9 height 9
click at [370, 155] on input "Select an option" at bounding box center [372, 154] width 9 height 9
click at [368, 187] on span "Select an option" at bounding box center [372, 186] width 9 height 9
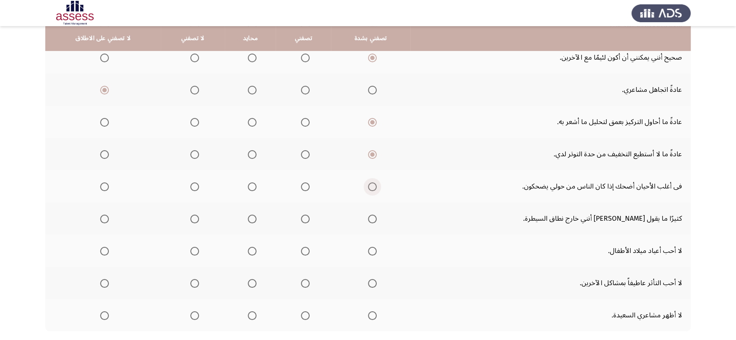
click at [368, 187] on input "Select an option" at bounding box center [372, 186] width 9 height 9
click at [373, 218] on th at bounding box center [370, 218] width 79 height 32
click at [370, 218] on span "Select an option" at bounding box center [372, 219] width 9 height 9
click at [370, 218] on input "Select an option" at bounding box center [372, 219] width 9 height 9
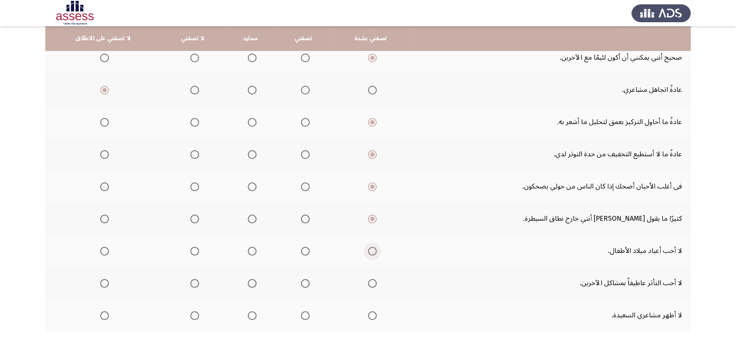
click at [369, 252] on span "Select an option" at bounding box center [372, 251] width 9 height 9
click at [369, 252] on input "Select an option" at bounding box center [372, 251] width 9 height 9
click at [370, 281] on span "Select an option" at bounding box center [372, 283] width 9 height 9
click at [370, 281] on input "Select an option" at bounding box center [372, 283] width 9 height 9
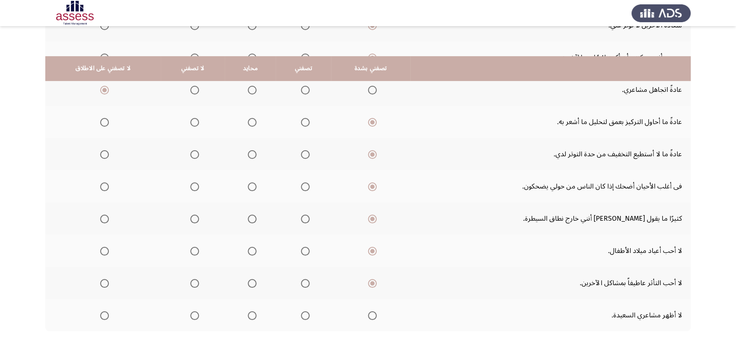
scroll to position [327, 0]
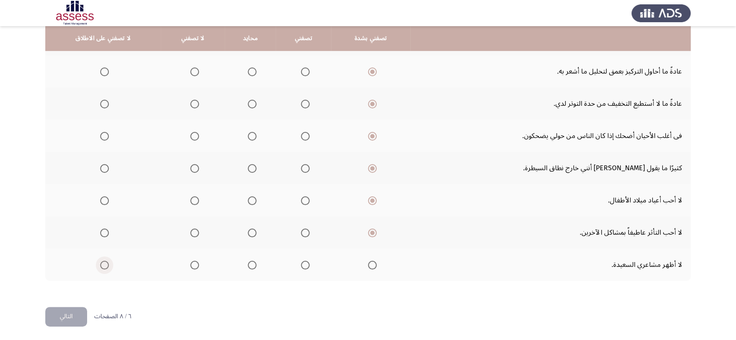
click at [100, 261] on span "Select an option" at bounding box center [104, 265] width 9 height 9
click at [100, 261] on input "Select an option" at bounding box center [104, 265] width 9 height 9
click at [63, 309] on button "التالي" at bounding box center [66, 317] width 42 height 20
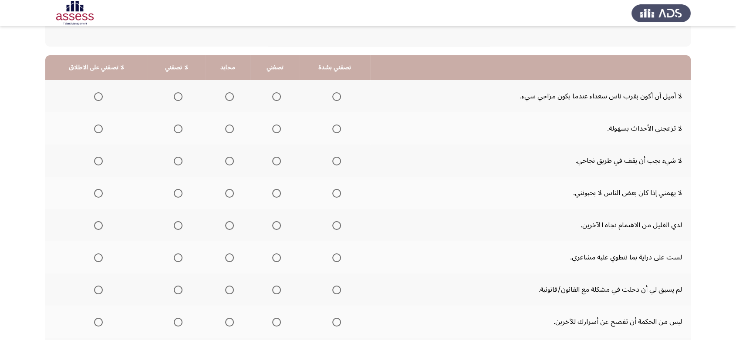
scroll to position [82, 0]
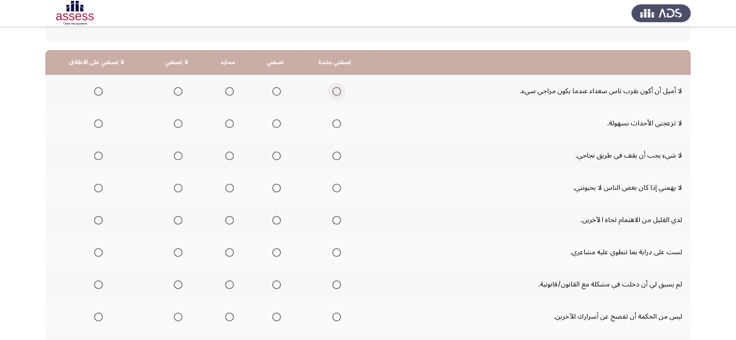
click at [335, 91] on span "Select an option" at bounding box center [336, 91] width 9 height 9
click at [335, 91] on input "Select an option" at bounding box center [336, 91] width 9 height 9
click at [94, 125] on span "Select an option" at bounding box center [98, 123] width 9 height 9
click at [94, 125] on input "Select an option" at bounding box center [98, 123] width 9 height 9
click at [338, 155] on th at bounding box center [335, 155] width 71 height 32
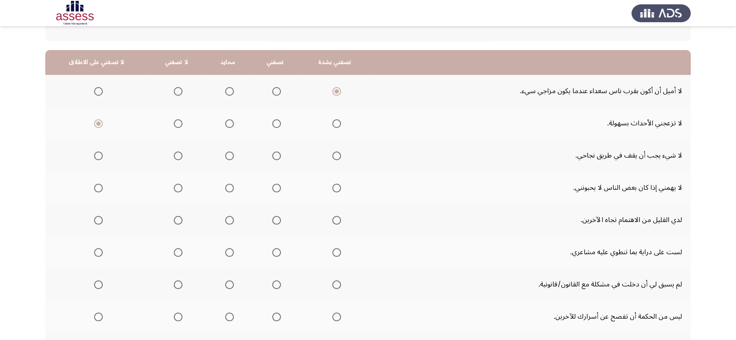
click at [334, 157] on span "Select an option" at bounding box center [336, 155] width 9 height 9
click at [334, 157] on input "Select an option" at bounding box center [336, 155] width 9 height 9
click at [333, 191] on span "Select an option" at bounding box center [336, 188] width 9 height 9
click at [333, 191] on input "Select an option" at bounding box center [336, 188] width 9 height 9
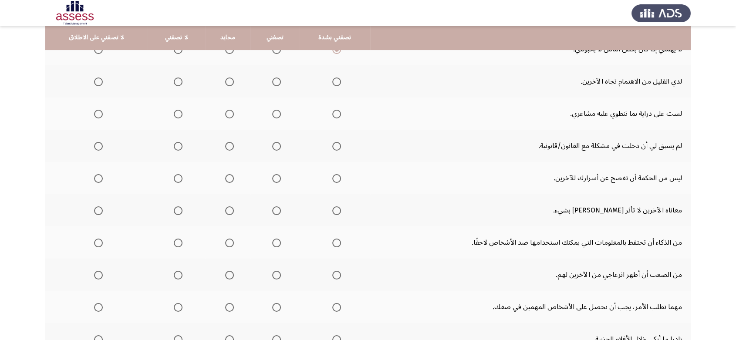
scroll to position [222, 0]
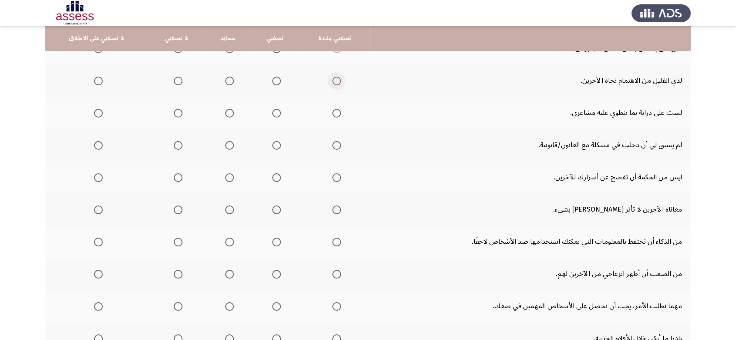
click at [332, 80] on span "Select an option" at bounding box center [336, 81] width 9 height 9
click at [332, 80] on input "Select an option" at bounding box center [336, 81] width 9 height 9
click at [94, 82] on span "Select an option" at bounding box center [98, 81] width 9 height 9
click at [94, 82] on input "Select an option" at bounding box center [98, 81] width 9 height 9
click at [334, 114] on span "Select an option" at bounding box center [336, 113] width 9 height 9
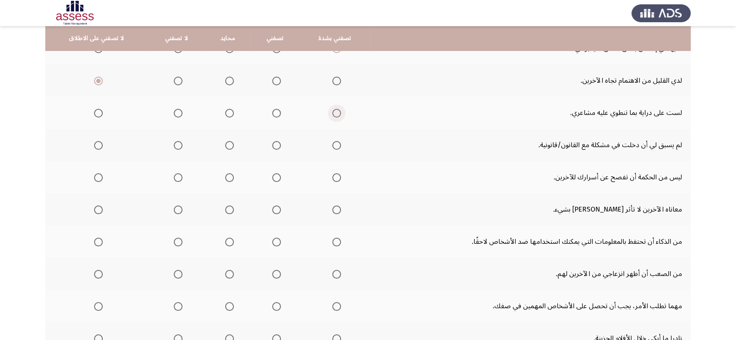
click at [334, 114] on input "Select an option" at bounding box center [336, 113] width 9 height 9
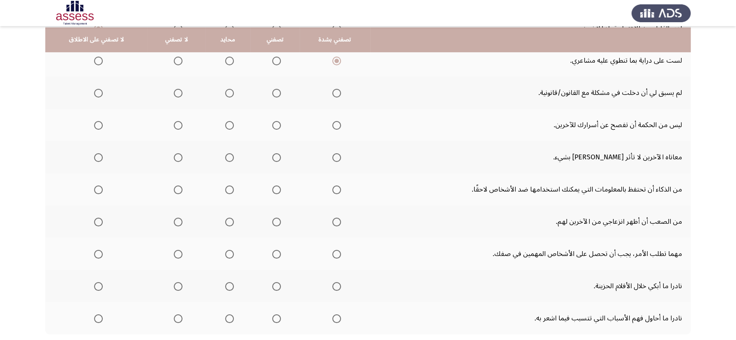
scroll to position [276, 0]
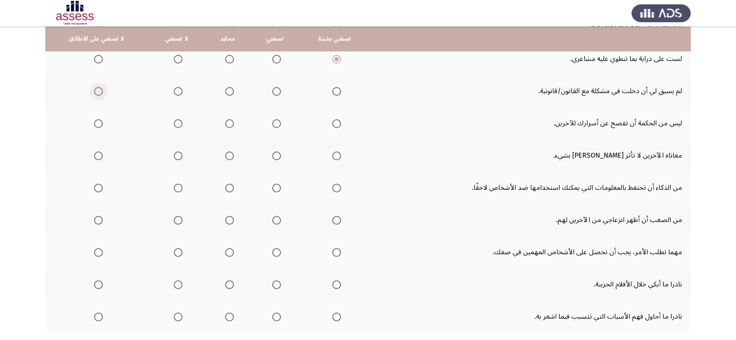
click at [97, 89] on span "Select an option" at bounding box center [98, 91] width 9 height 9
click at [97, 89] on input "Select an option" at bounding box center [98, 91] width 9 height 9
click at [336, 125] on span "Select an option" at bounding box center [336, 123] width 9 height 9
click at [336, 125] on input "Select an option" at bounding box center [336, 123] width 9 height 9
click at [333, 153] on span "Select an option" at bounding box center [336, 155] width 9 height 9
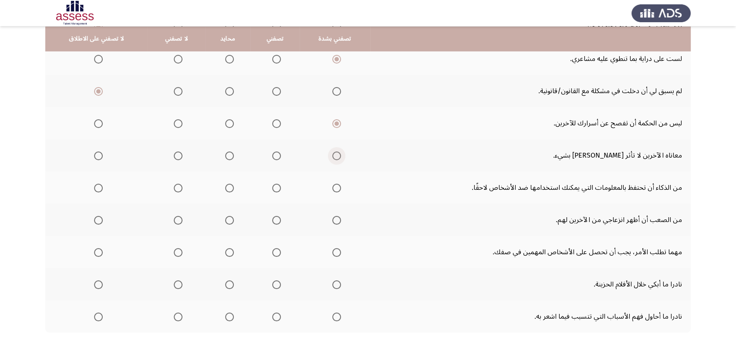
click at [333, 153] on input "Select an option" at bounding box center [336, 155] width 9 height 9
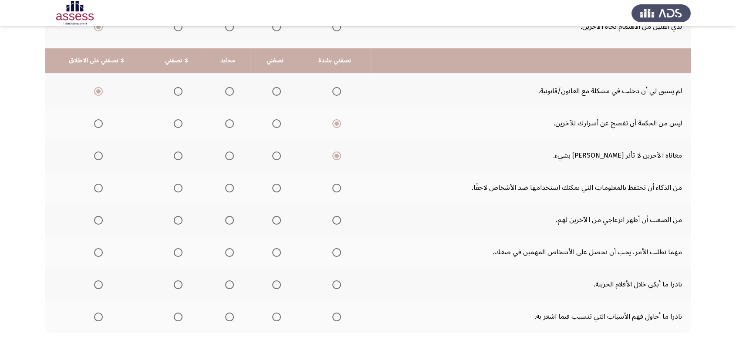
scroll to position [327, 0]
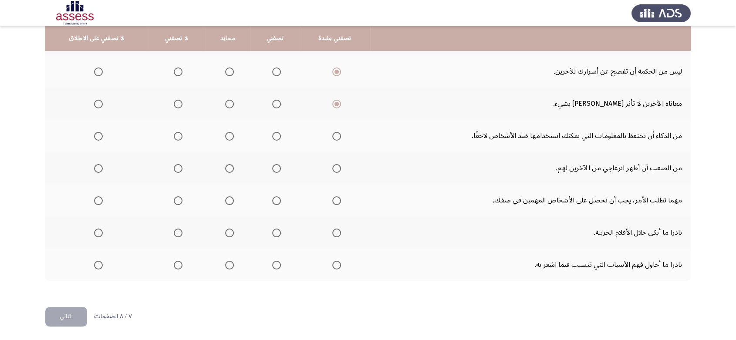
click at [96, 104] on span "Select an option" at bounding box center [98, 104] width 9 height 9
click at [96, 104] on input "Select an option" at bounding box center [98, 104] width 9 height 9
click at [332, 136] on span "Select an option" at bounding box center [336, 136] width 9 height 9
click at [332, 136] on input "Select an option" at bounding box center [336, 136] width 9 height 9
click at [332, 166] on span "Select an option" at bounding box center [336, 168] width 9 height 9
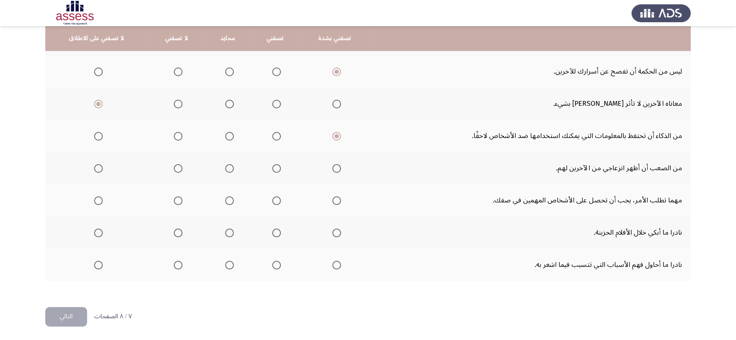
click at [332, 166] on input "Select an option" at bounding box center [336, 168] width 9 height 9
click at [334, 199] on span "Select an option" at bounding box center [336, 200] width 9 height 9
click at [334, 199] on input "Select an option" at bounding box center [336, 200] width 9 height 9
click at [95, 233] on span "Select an option" at bounding box center [98, 233] width 9 height 9
click at [95, 233] on input "Select an option" at bounding box center [98, 233] width 9 height 9
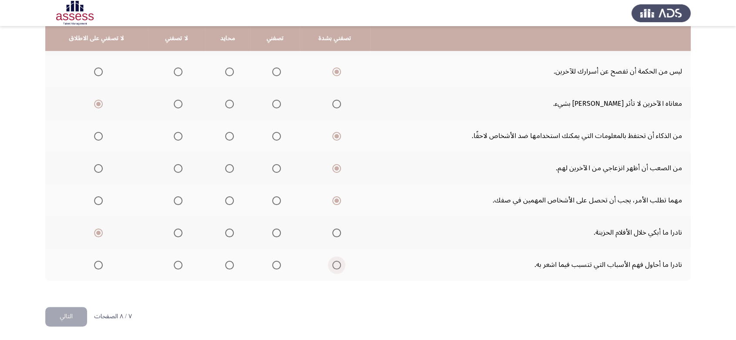
click at [334, 265] on span "Select an option" at bounding box center [336, 265] width 9 height 9
click at [334, 265] on input "Select an option" at bounding box center [336, 265] width 9 height 9
click at [62, 316] on button "التالي" at bounding box center [66, 317] width 42 height 20
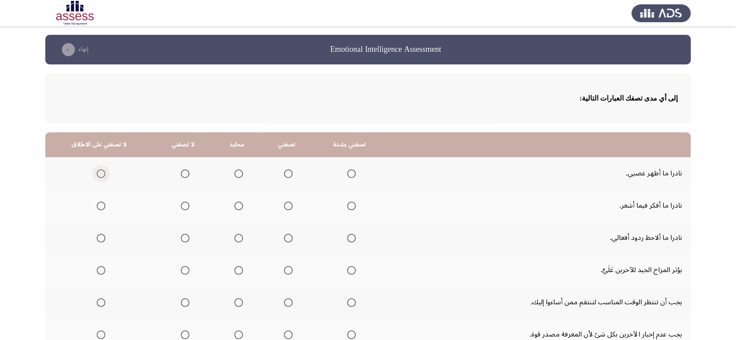
click at [101, 175] on span "Select an option" at bounding box center [101, 173] width 9 height 9
click at [101, 175] on input "Select an option" at bounding box center [101, 173] width 9 height 9
click at [347, 206] on span "Select an option" at bounding box center [351, 206] width 9 height 9
click at [347, 206] on input "Select an option" at bounding box center [351, 206] width 9 height 9
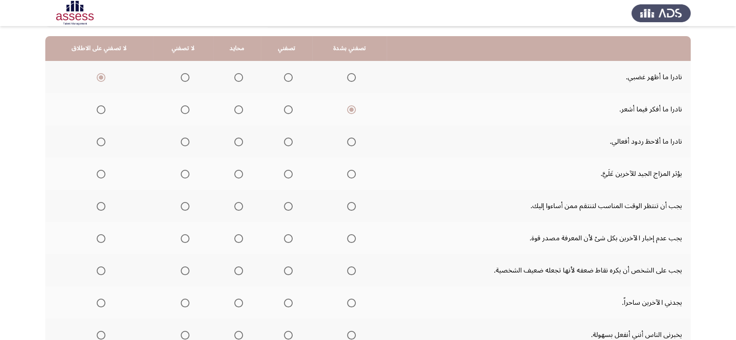
scroll to position [98, 0]
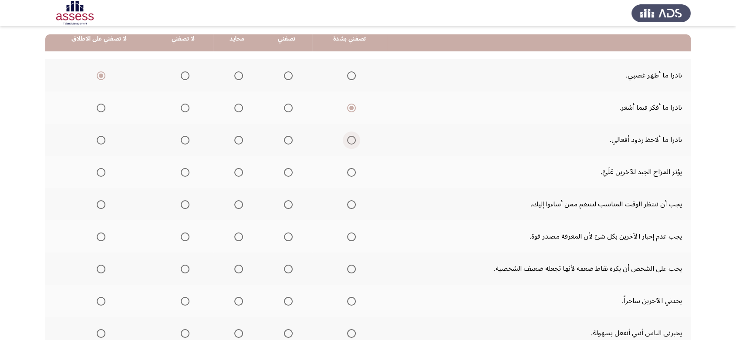
click at [347, 140] on span "Select an option" at bounding box center [351, 140] width 9 height 9
click at [347, 140] on input "Select an option" at bounding box center [351, 140] width 9 height 9
click at [347, 172] on span "Select an option" at bounding box center [351, 172] width 9 height 9
click at [347, 172] on input "Select an option" at bounding box center [351, 172] width 9 height 9
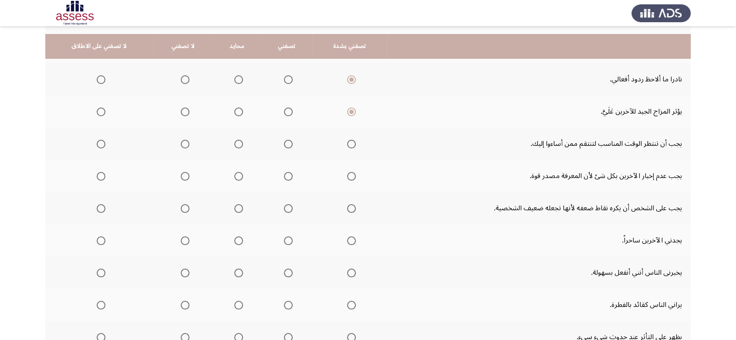
scroll to position [170, 0]
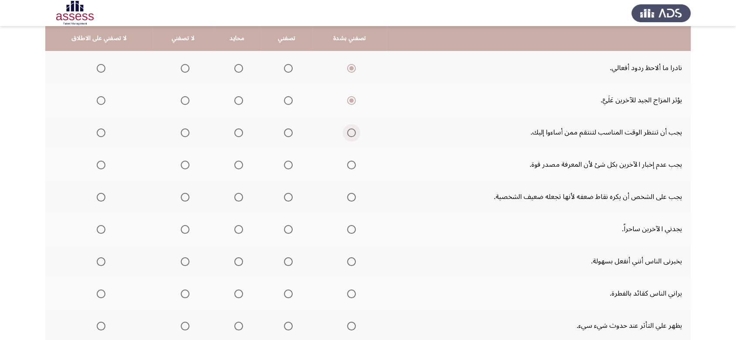
click at [347, 135] on span "Select an option" at bounding box center [351, 132] width 9 height 9
click at [347, 135] on input "Select an option" at bounding box center [351, 132] width 9 height 9
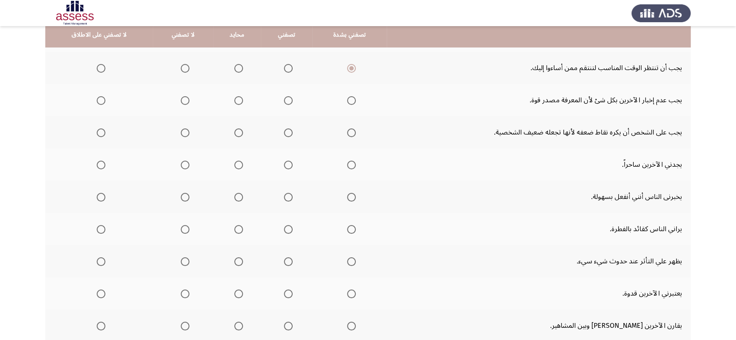
scroll to position [240, 0]
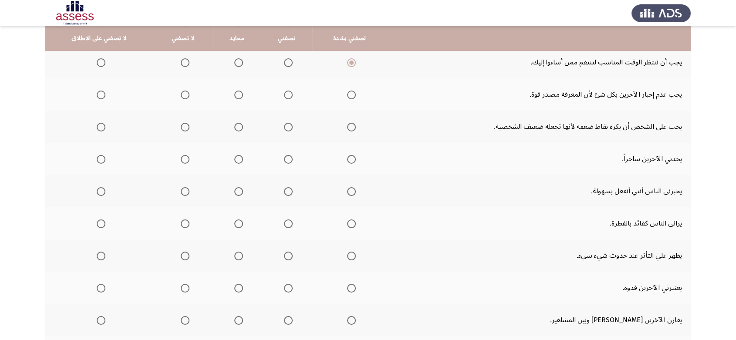
click at [345, 100] on mat-radio-group "Select an option" at bounding box center [349, 94] width 12 height 15
click at [347, 96] on span "Select an option" at bounding box center [351, 95] width 9 height 9
click at [347, 96] on input "Select an option" at bounding box center [351, 95] width 9 height 9
click at [347, 124] on span "Select an option" at bounding box center [351, 127] width 9 height 9
click at [347, 124] on input "Select an option" at bounding box center [351, 127] width 9 height 9
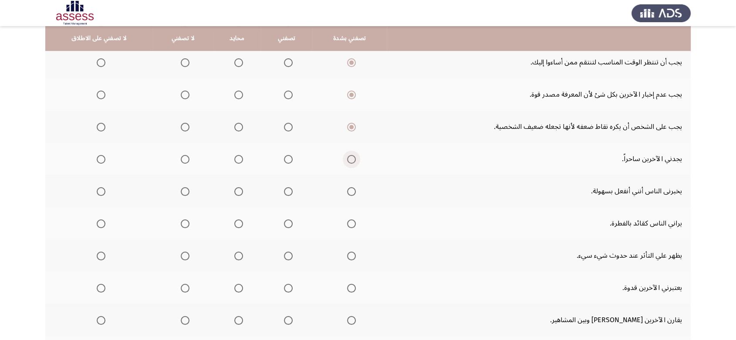
click at [348, 157] on span "Select an option" at bounding box center [351, 159] width 9 height 9
click at [348, 157] on input "Select an option" at bounding box center [351, 159] width 9 height 9
click at [347, 191] on span "Select an option" at bounding box center [351, 191] width 9 height 9
click at [347, 191] on input "Select an option" at bounding box center [351, 191] width 9 height 9
click at [347, 222] on span "Select an option" at bounding box center [351, 223] width 9 height 9
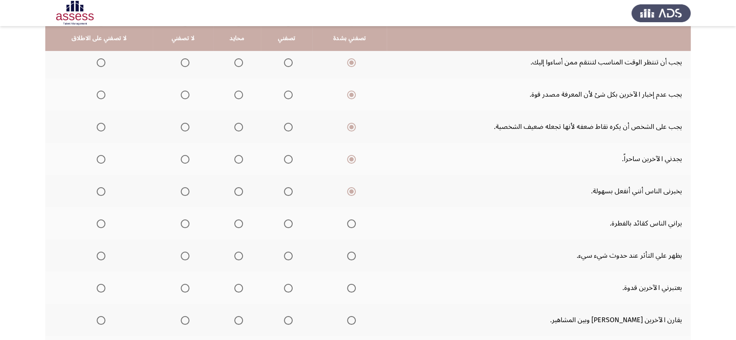
click at [347, 222] on input "Select an option" at bounding box center [351, 223] width 9 height 9
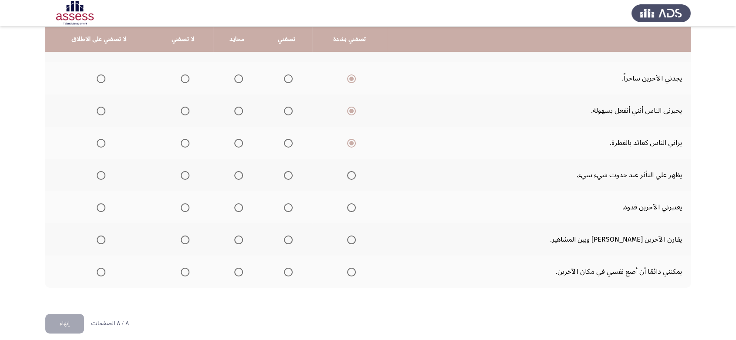
scroll to position [323, 0]
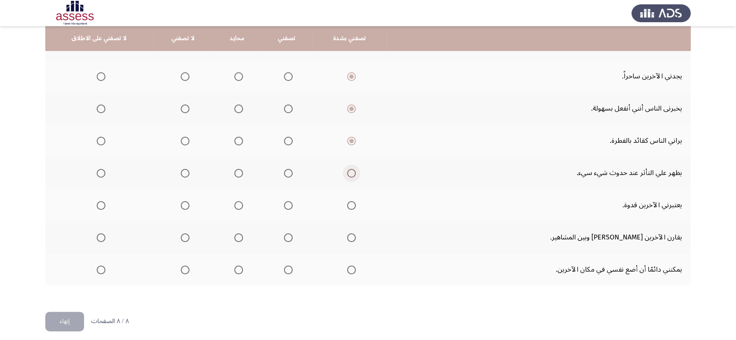
click at [347, 173] on span "Select an option" at bounding box center [351, 173] width 9 height 9
click at [347, 173] on input "Select an option" at bounding box center [351, 173] width 9 height 9
click at [347, 205] on span "Select an option" at bounding box center [351, 205] width 9 height 9
click at [347, 205] on input "Select an option" at bounding box center [351, 205] width 9 height 9
click at [347, 239] on span "Select an option" at bounding box center [351, 237] width 9 height 9
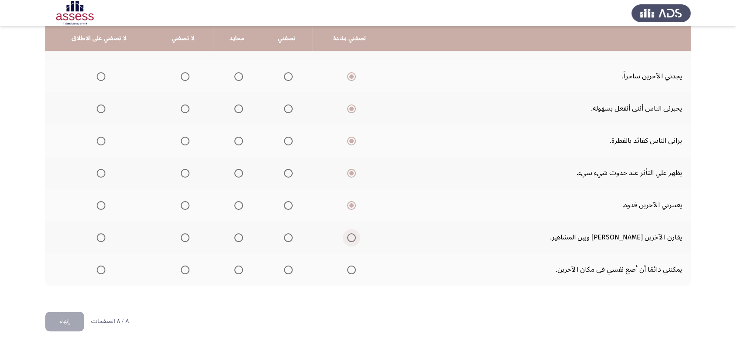
click at [347, 239] on input "Select an option" at bounding box center [351, 237] width 9 height 9
click at [350, 269] on span "Select an option" at bounding box center [351, 270] width 9 height 9
click at [350, 269] on input "Select an option" at bounding box center [351, 270] width 9 height 9
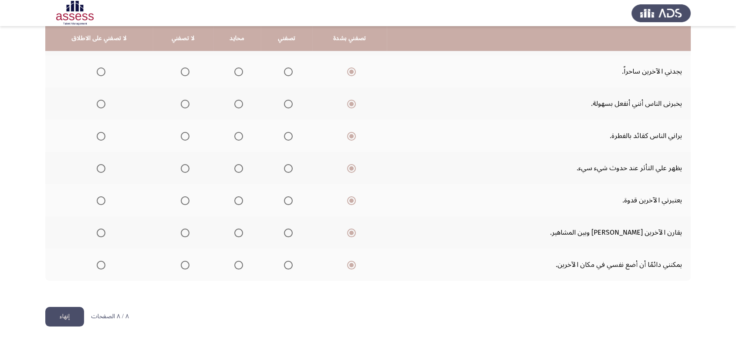
click at [61, 318] on button "إنهاء" at bounding box center [64, 317] width 39 height 20
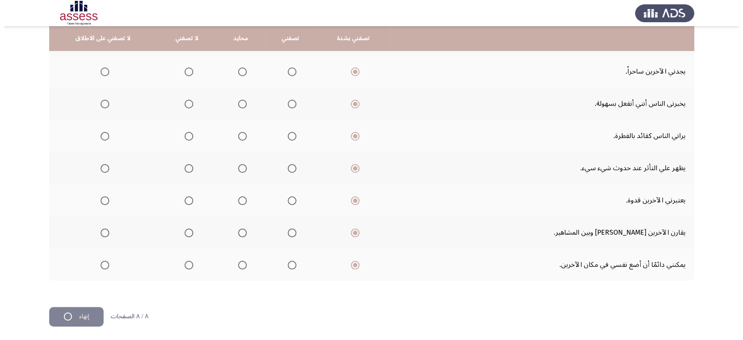
scroll to position [0, 0]
